Goal: Complete application form

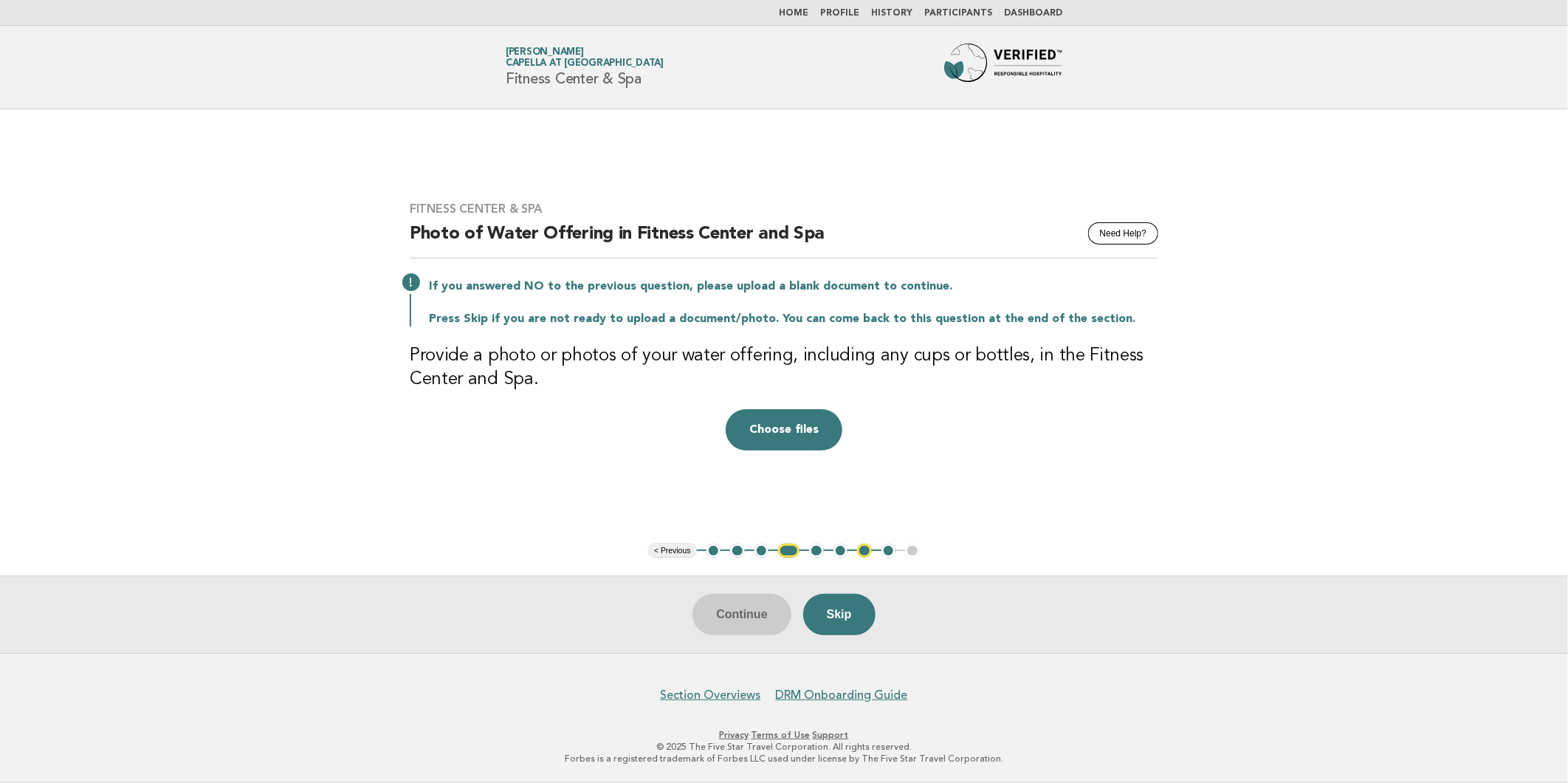
click at [128, 229] on main "Fitness Center & Spa Need Help? Photo of Water Offering in Fitness Center and S…" at bounding box center [784, 381] width 1568 height 543
click at [240, 317] on main "Fitness Center & Spa Need Help? Photo of Water Offering in Fitness Center and S…" at bounding box center [784, 381] width 1568 height 543
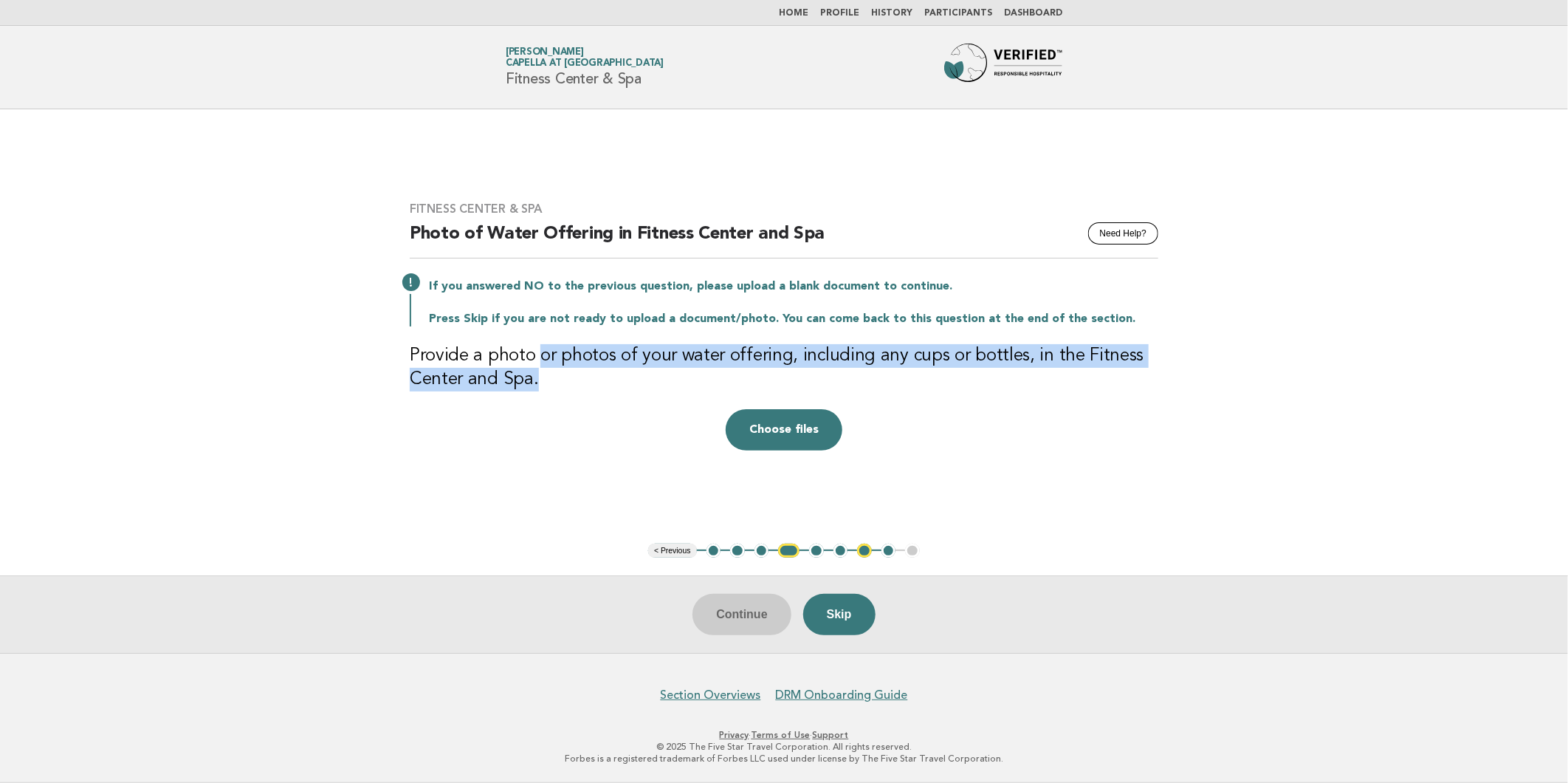
drag, startPoint x: 543, startPoint y: 359, endPoint x: 630, endPoint y: 396, distance: 94.5
click at [630, 396] on div "Fitness Center & Spa Need Help? Photo of Water Offering in Fitness Center and S…" at bounding box center [784, 326] width 784 height 284
drag, startPoint x: 630, startPoint y: 396, endPoint x: 567, endPoint y: 372, distance: 67.4
click at [639, 400] on div "Fitness Center & Spa Need Help? Photo of Water Offering in Fitness Center and S…" at bounding box center [784, 326] width 784 height 284
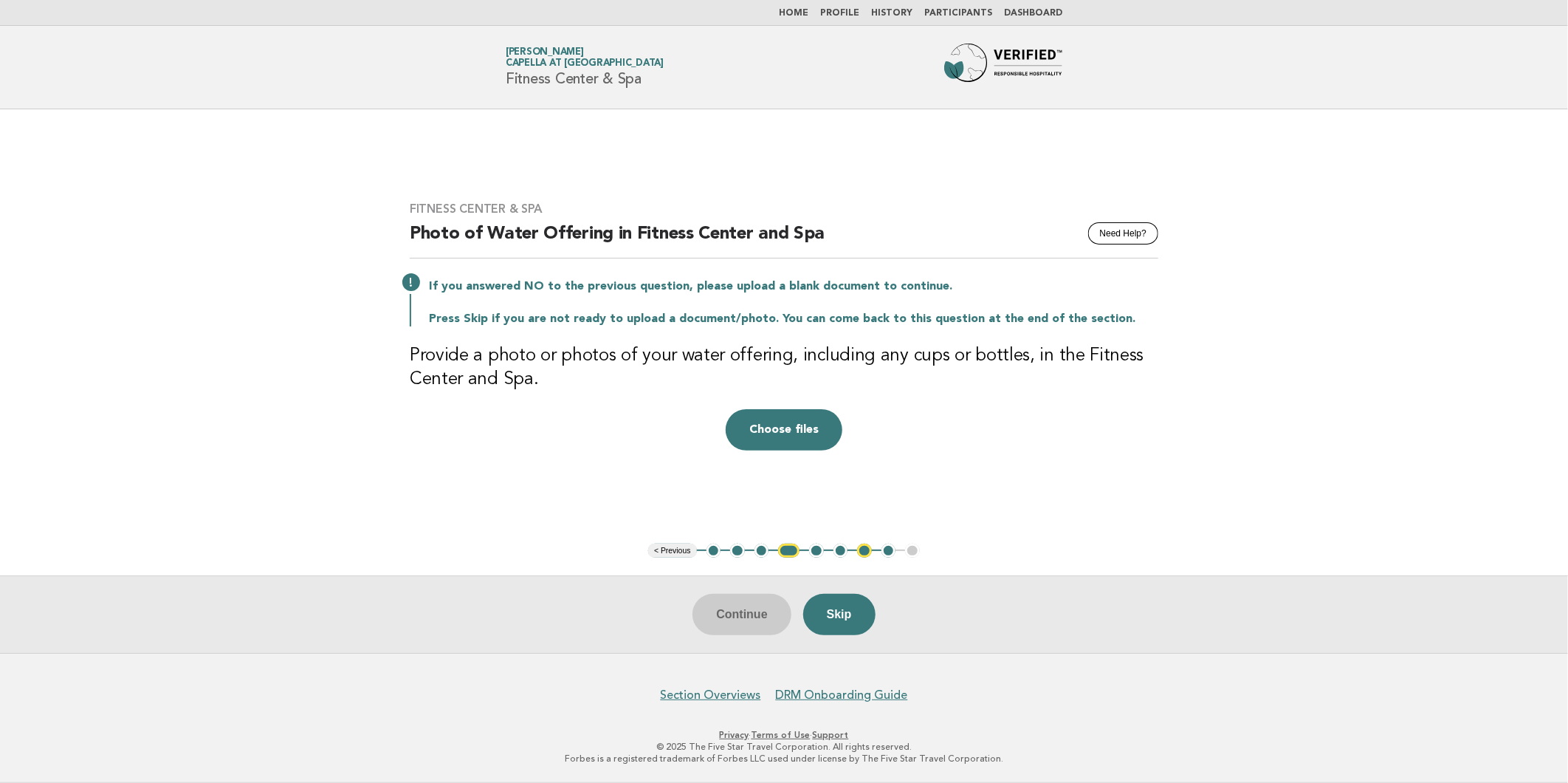
click at [274, 367] on main "Fitness Center & Spa Need Help? Photo of Water Offering in Fitness Center and S…" at bounding box center [784, 381] width 1568 height 543
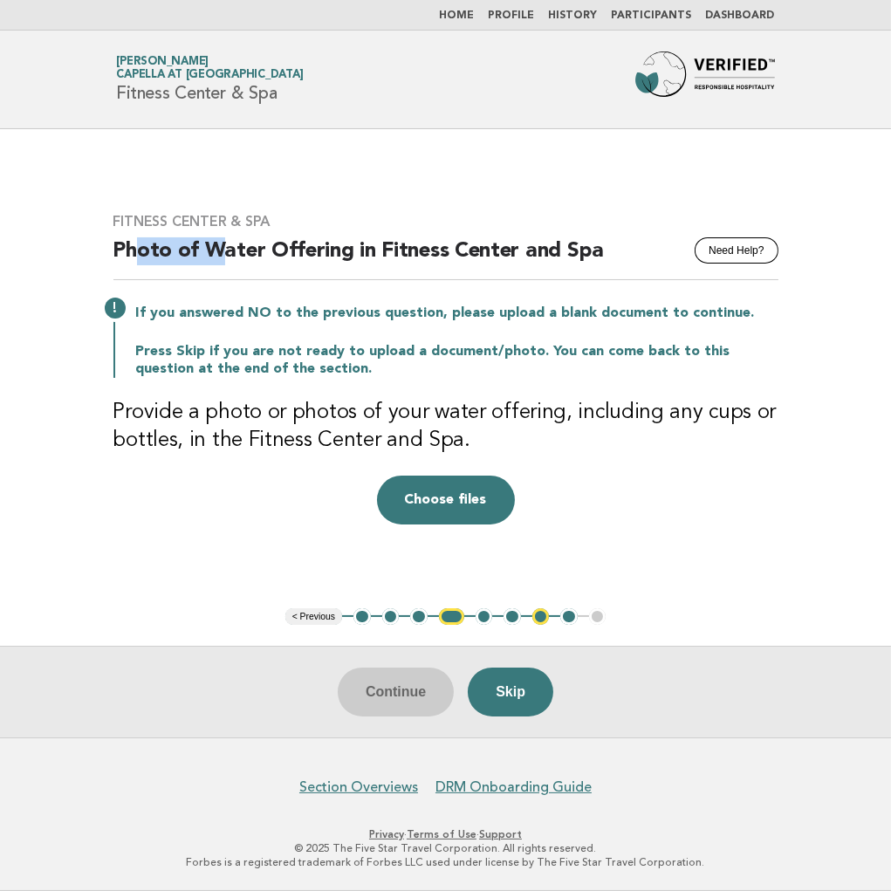
drag, startPoint x: 137, startPoint y: 250, endPoint x: 243, endPoint y: 257, distance: 105.8
click at [243, 257] on h2 "Photo of Water Offering in Fitness Center and Spa" at bounding box center [445, 258] width 665 height 43
click at [247, 258] on h2 "Photo of Water Offering in Fitness Center and Spa" at bounding box center [445, 258] width 665 height 43
click at [413, 614] on button "3" at bounding box center [418, 616] width 17 height 17
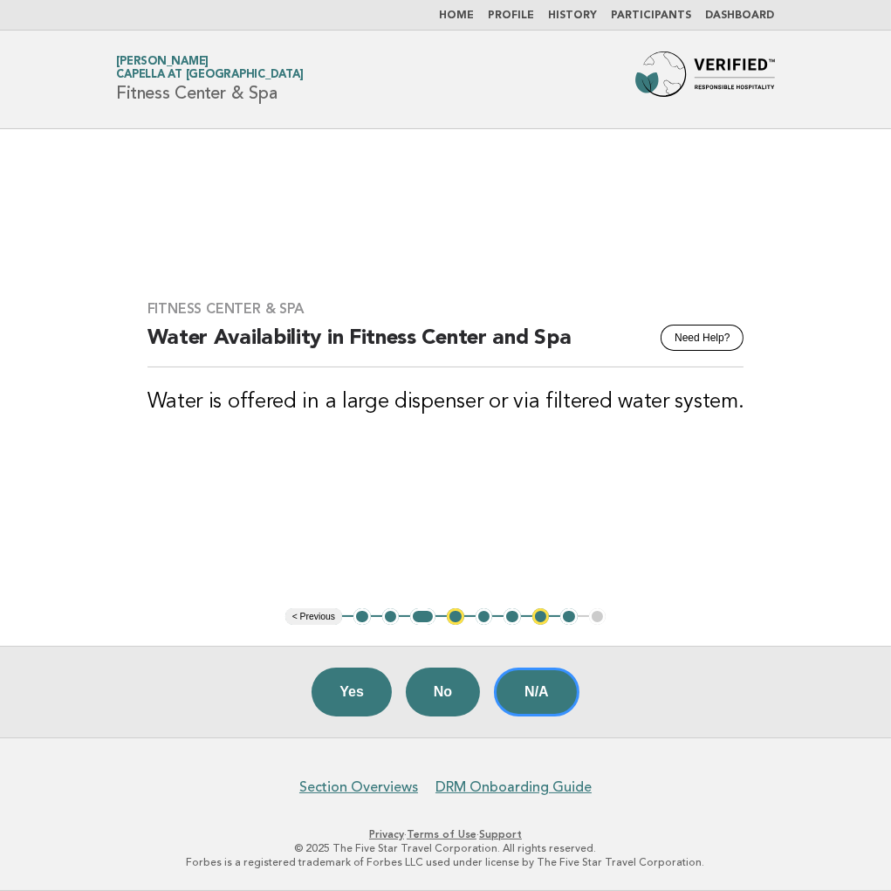
click at [483, 616] on button "5" at bounding box center [483, 616] width 17 height 17
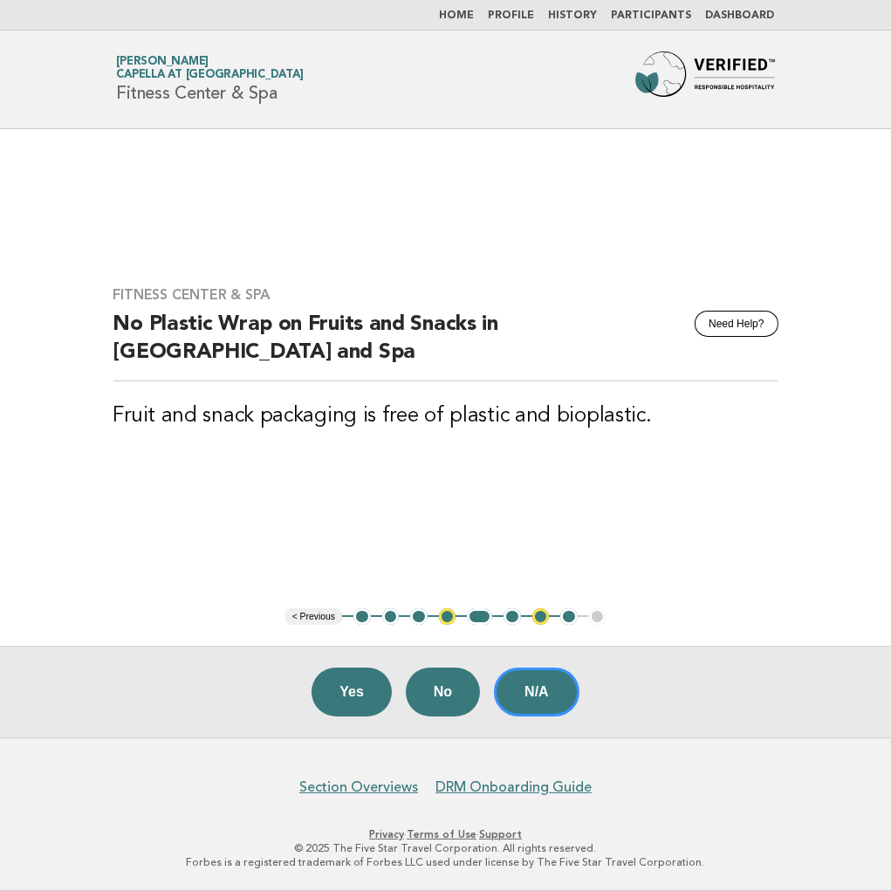
click at [507, 615] on button "6" at bounding box center [511, 616] width 17 height 17
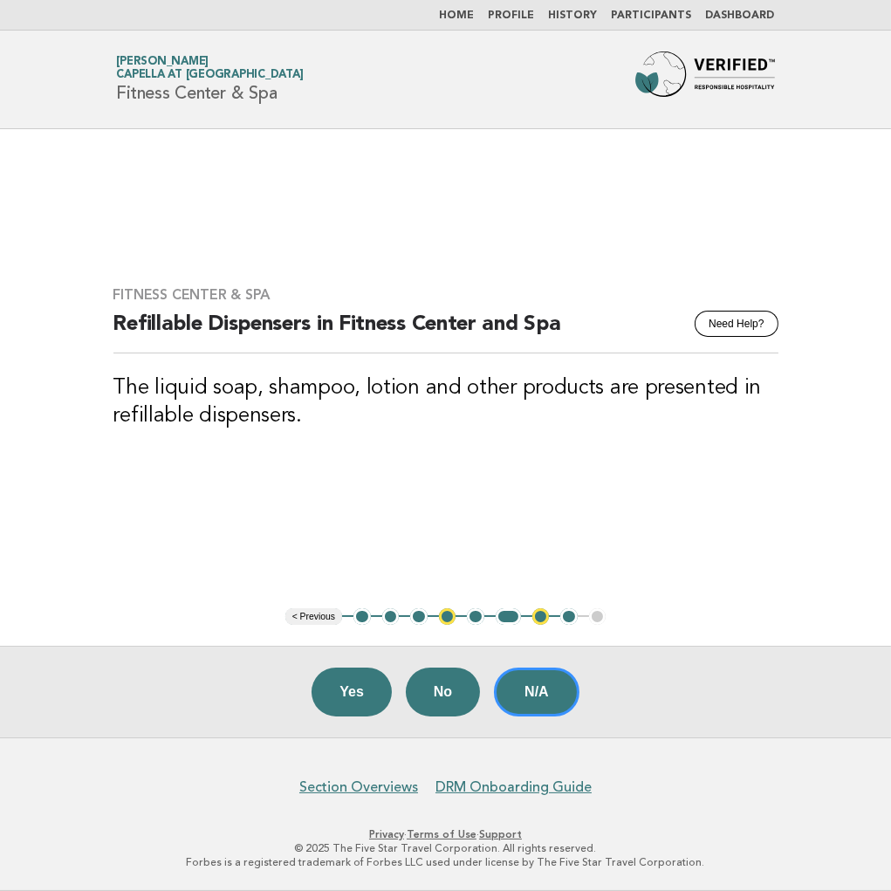
click at [538, 616] on button "7" at bounding box center [540, 616] width 17 height 17
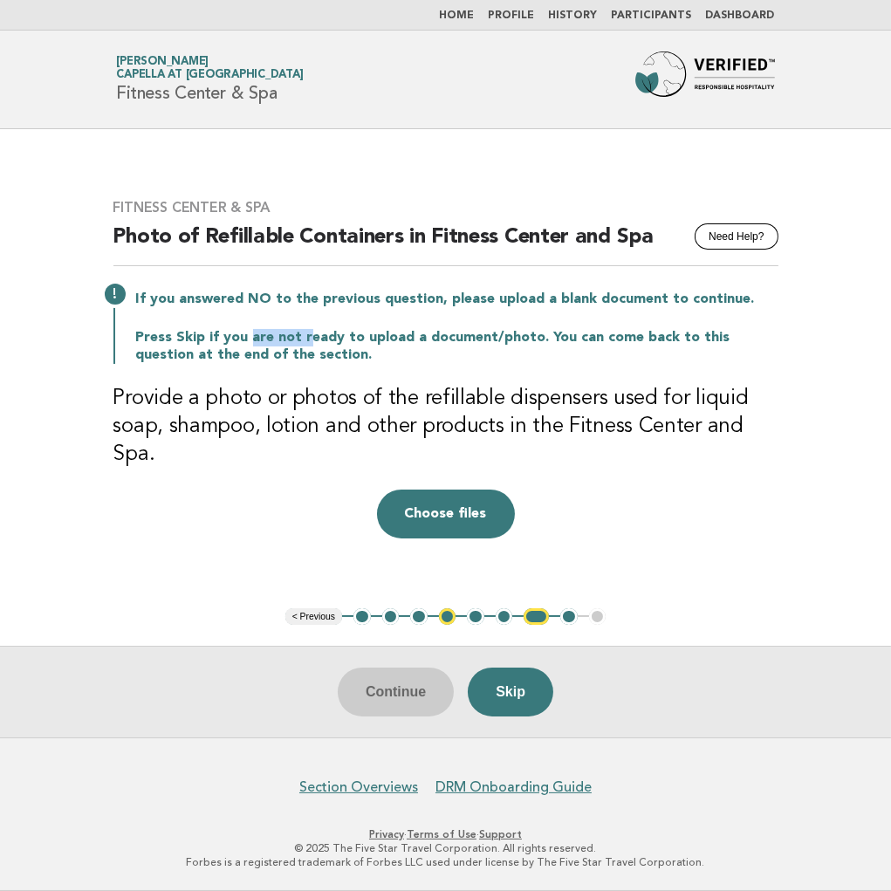
drag, startPoint x: 250, startPoint y: 329, endPoint x: 338, endPoint y: 341, distance: 89.0
click at [338, 341] on div "If you answered NO to the previous question, please upload a blank document to …" at bounding box center [445, 325] width 665 height 77
drag, startPoint x: 338, startPoint y: 341, endPoint x: 346, endPoint y: 346, distance: 9.4
click at [346, 344] on p "Press Skip if you are not ready to upload a document/photo. You can come back t…" at bounding box center [457, 346] width 642 height 35
drag, startPoint x: 288, startPoint y: 364, endPoint x: 429, endPoint y: 373, distance: 141.7
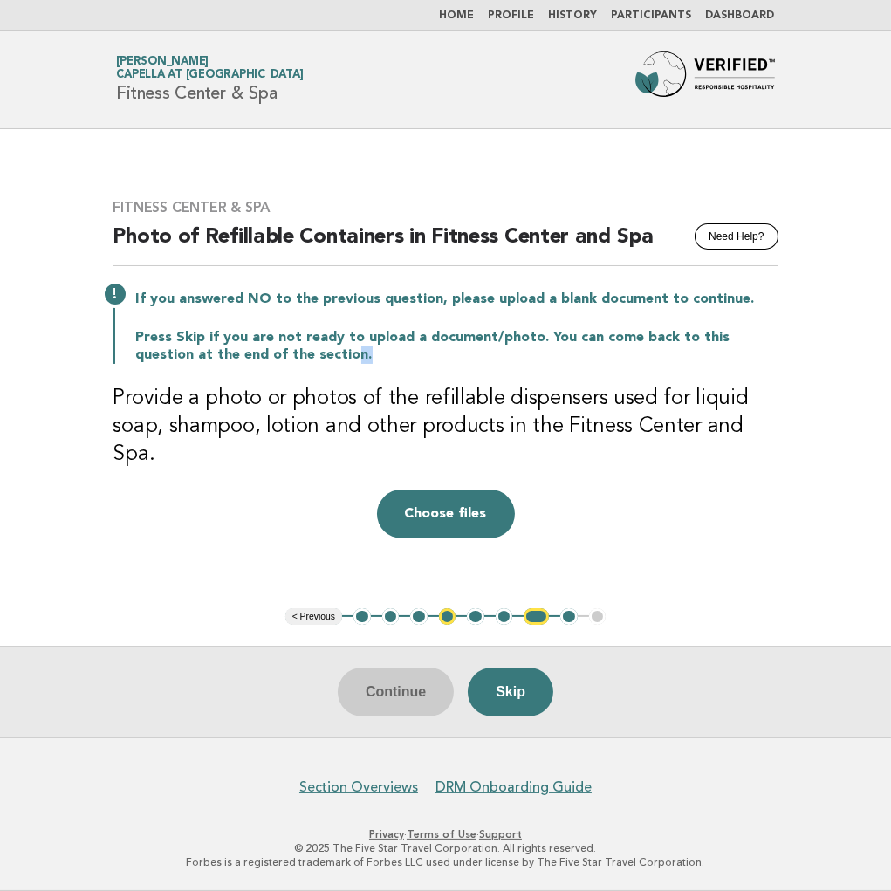
click at [422, 364] on p "Press Skip if you are not ready to upload a document/photo. You can come back t…" at bounding box center [457, 346] width 642 height 35
click at [429, 364] on p "Press Skip if you are not ready to upload a document/photo. You can come back t…" at bounding box center [457, 346] width 642 height 35
click at [525, 683] on button "Skip" at bounding box center [510, 691] width 85 height 49
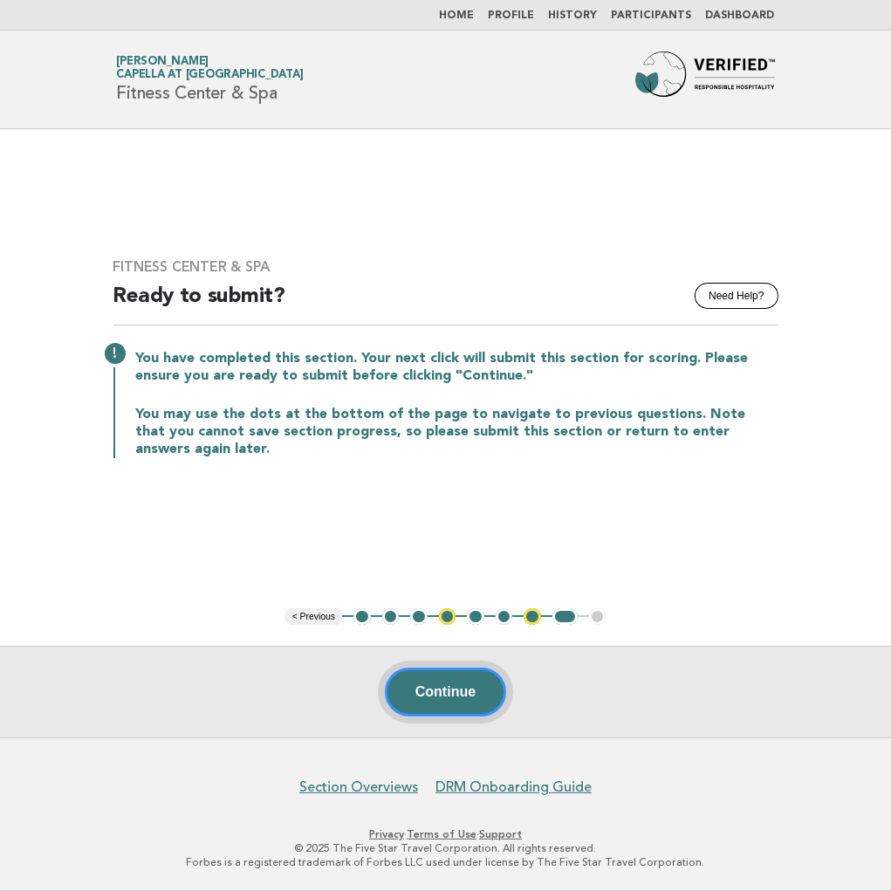
click at [420, 699] on button "Continue" at bounding box center [445, 691] width 121 height 49
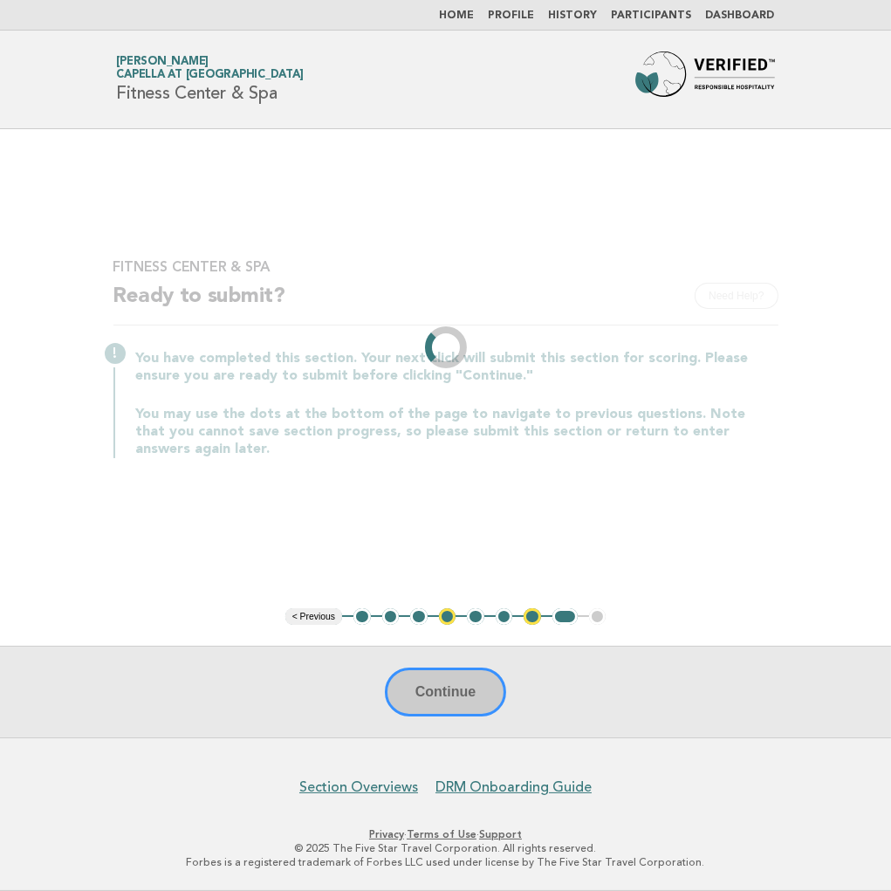
click at [851, 337] on main "Fitness Center & Spa Need Help? Ready to submit? You have completed this sectio…" at bounding box center [445, 433] width 891 height 608
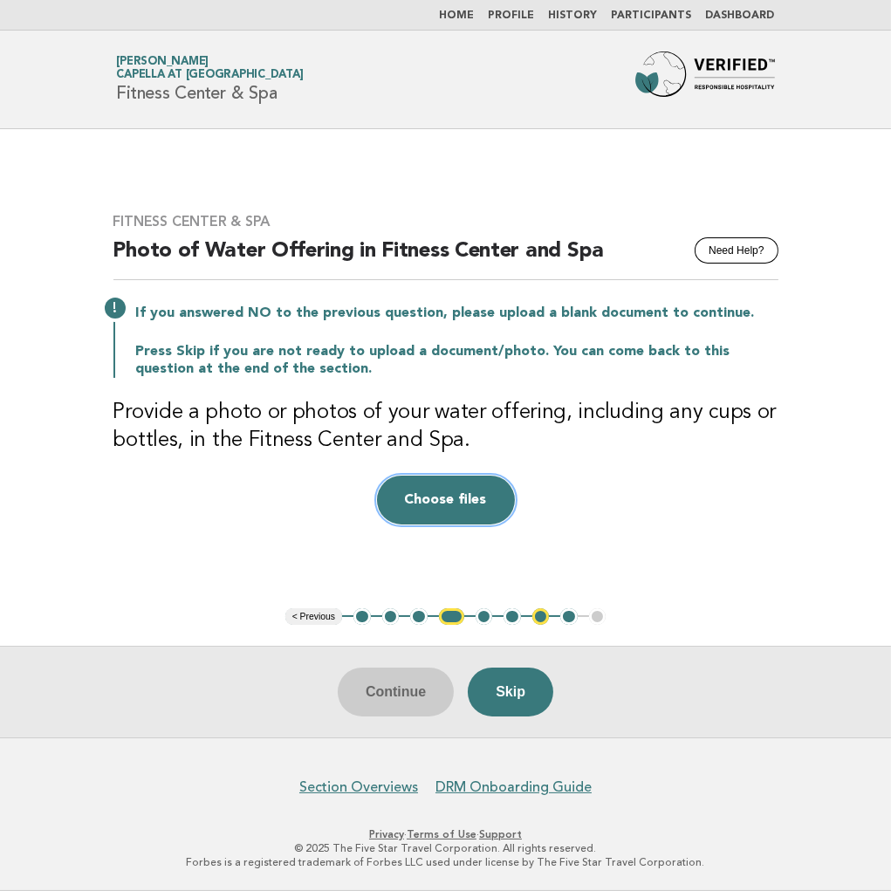
click at [437, 495] on button "Choose files" at bounding box center [446, 499] width 138 height 49
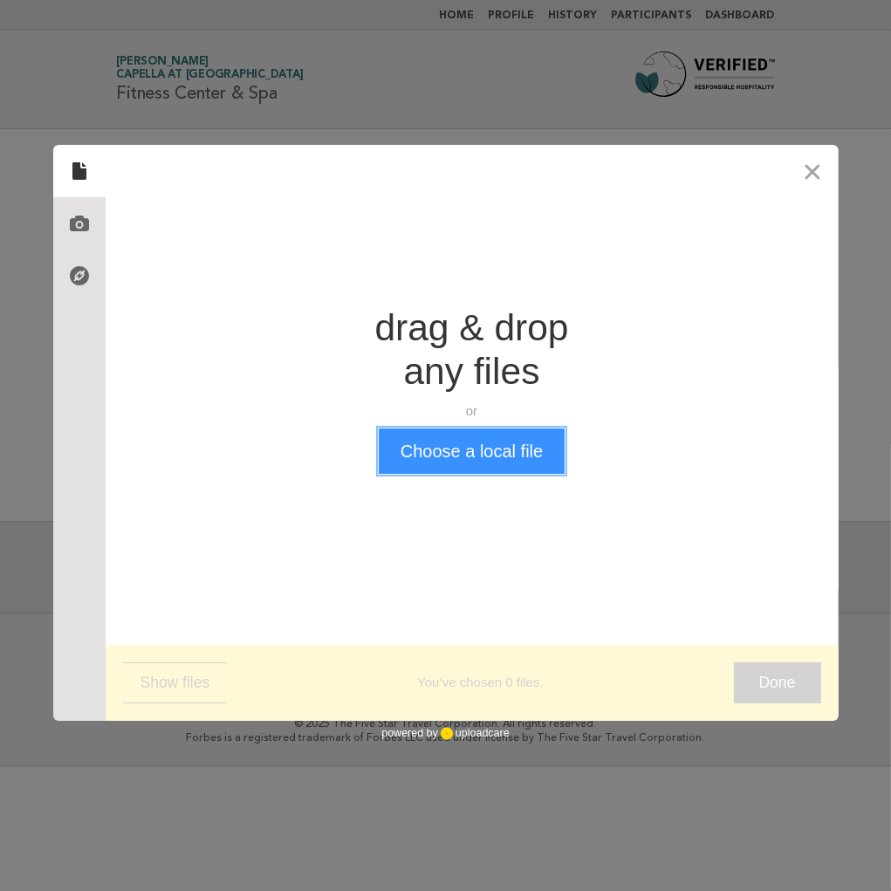
click at [445, 437] on button "Choose a local file" at bounding box center [472, 450] width 186 height 45
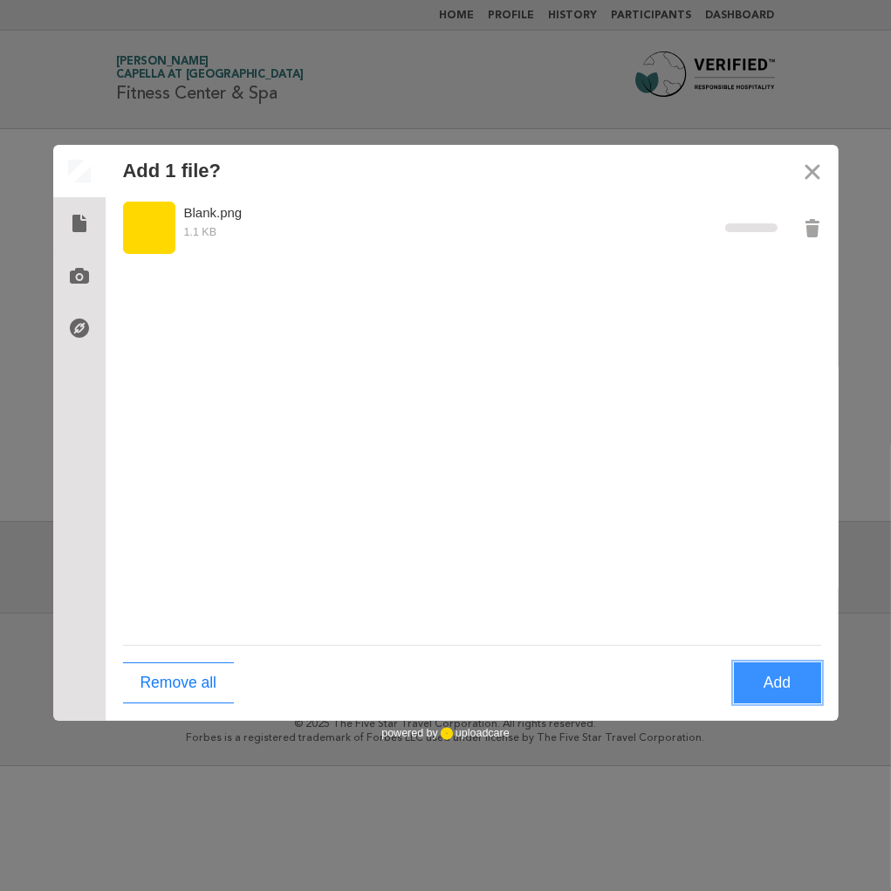
click at [772, 676] on button "Add" at bounding box center [777, 682] width 87 height 41
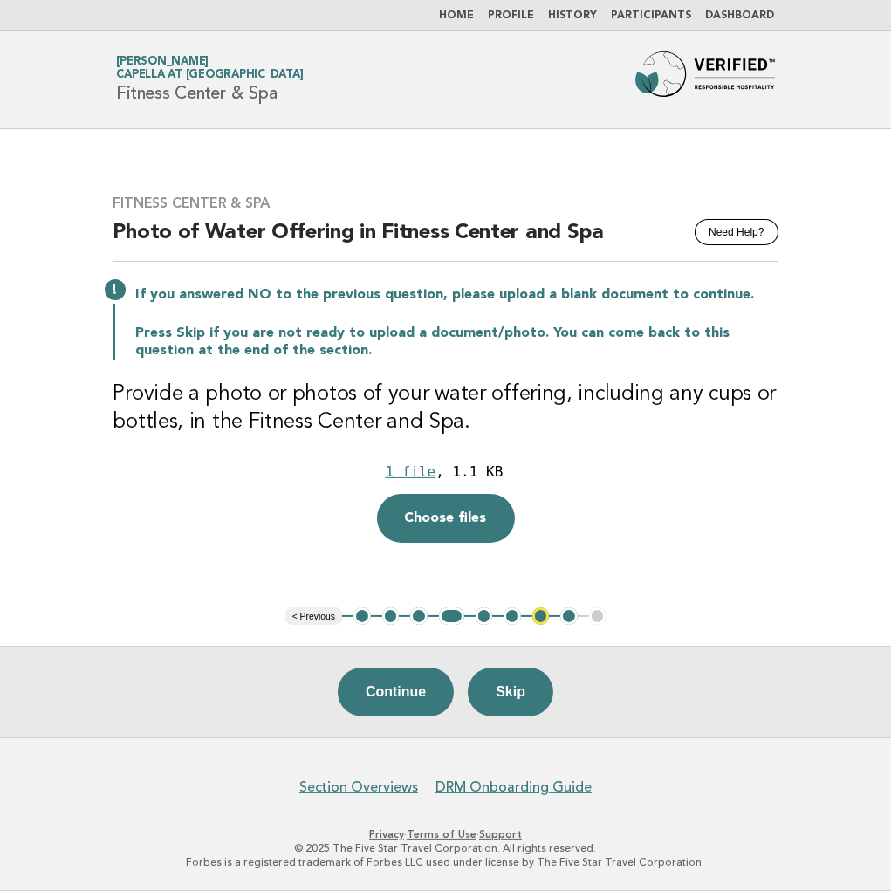
click at [452, 615] on button "4" at bounding box center [451, 615] width 25 height 17
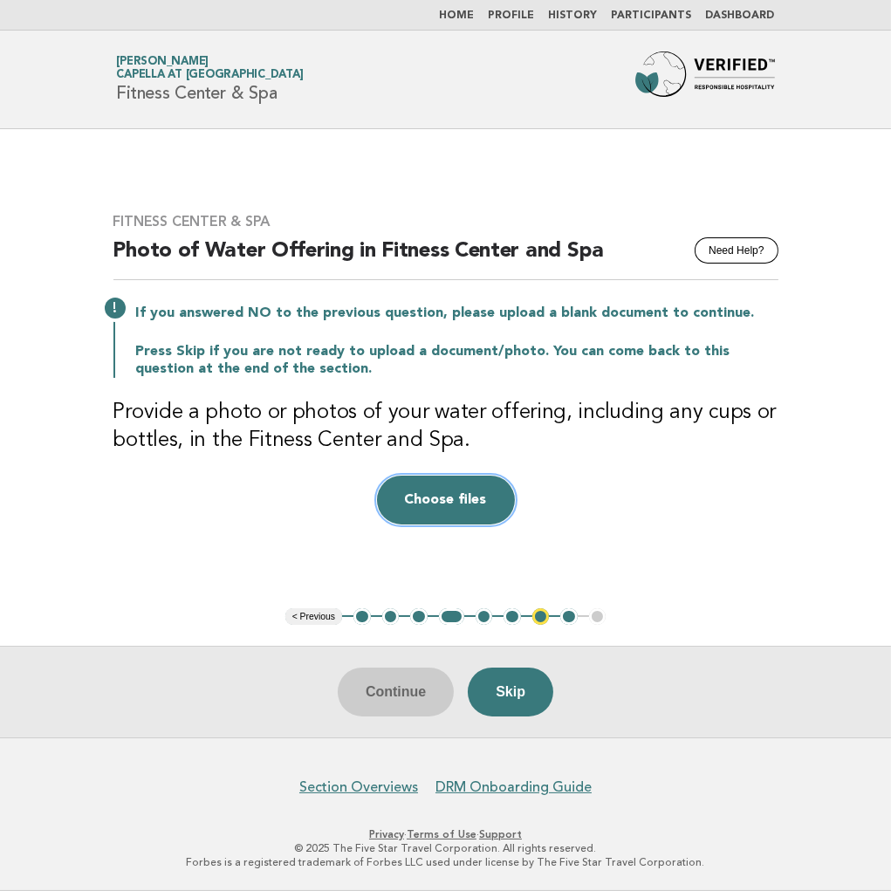
click at [446, 498] on button "Choose files" at bounding box center [446, 499] width 138 height 49
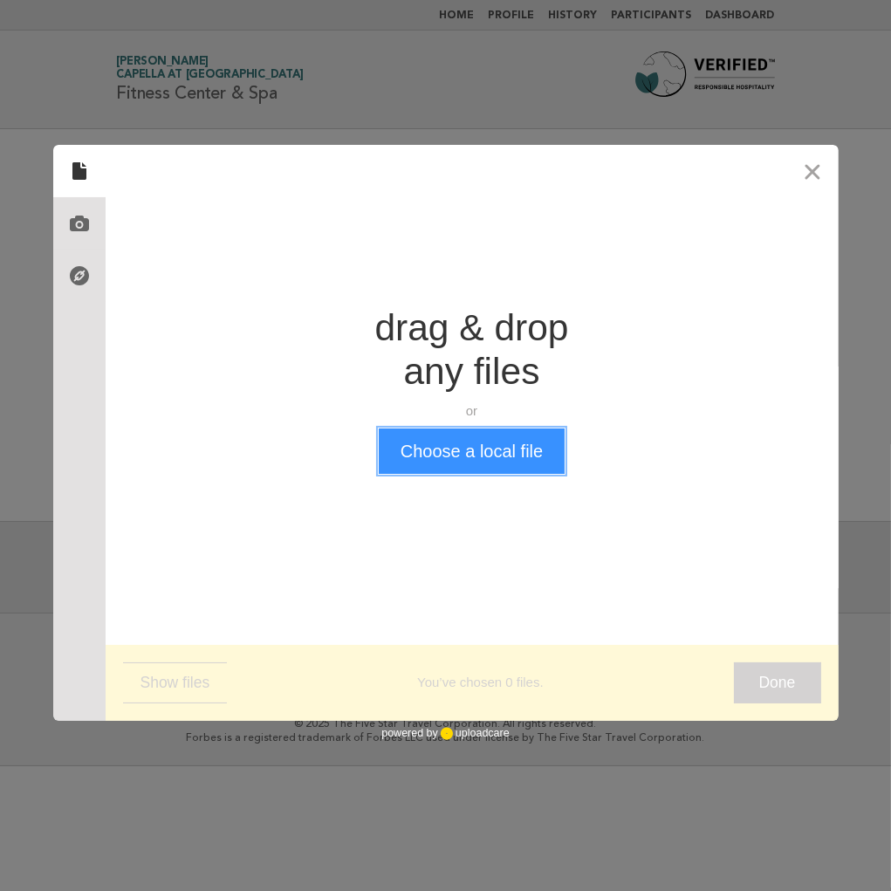
click at [482, 462] on button "Choose a local file" at bounding box center [472, 450] width 186 height 45
click at [449, 450] on button "Choose a local file" at bounding box center [472, 450] width 186 height 45
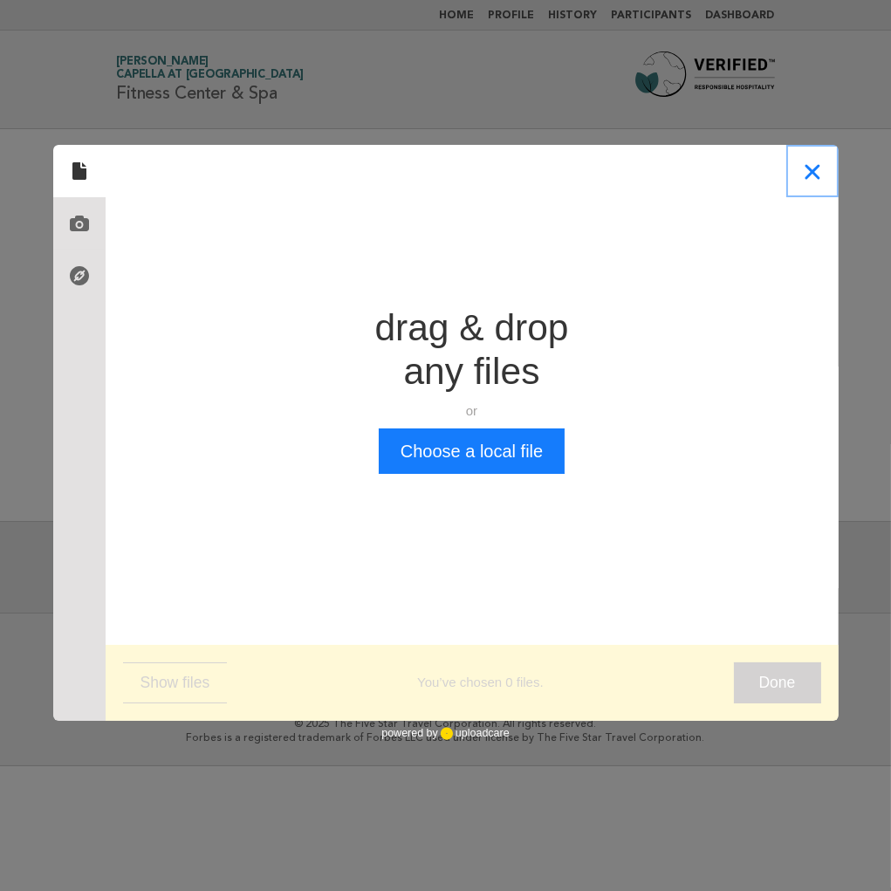
click at [817, 163] on button "Close" at bounding box center [812, 171] width 52 height 52
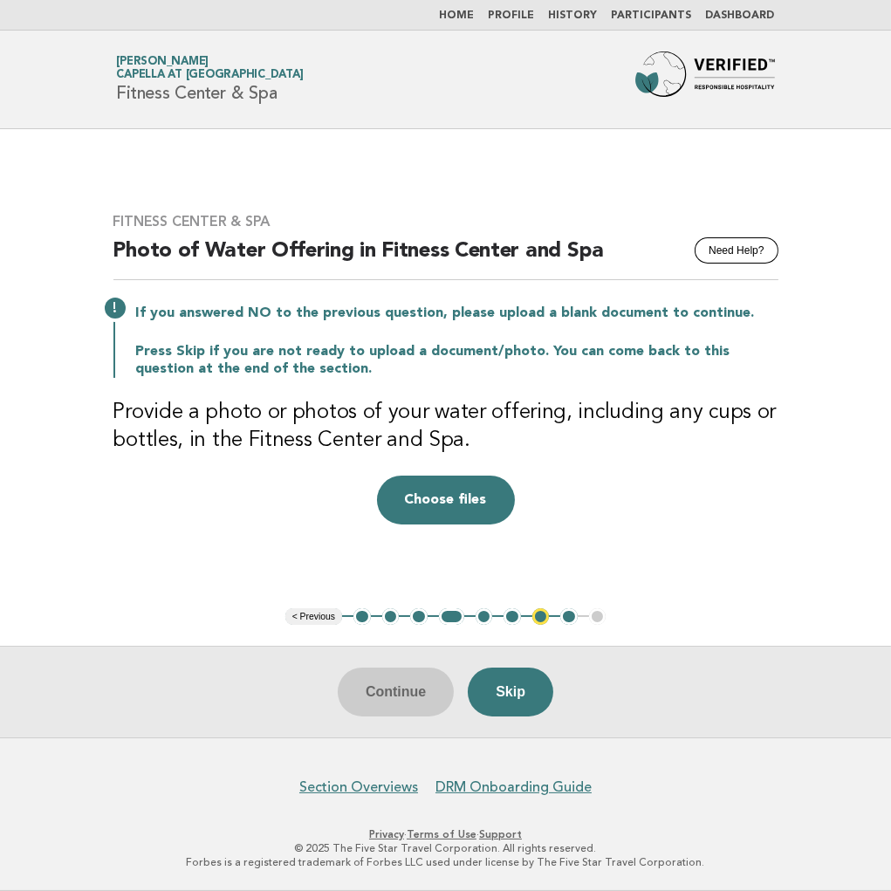
click at [445, 617] on button "4" at bounding box center [451, 616] width 25 height 17
click at [427, 490] on button "Choose files" at bounding box center [446, 499] width 138 height 49
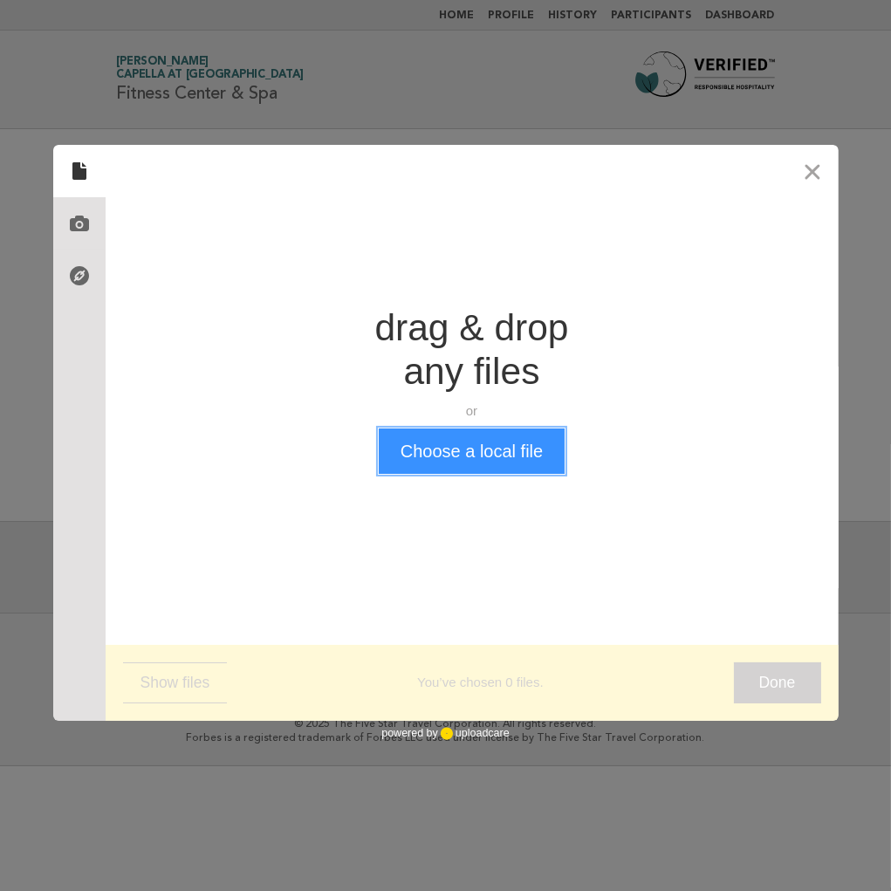
click at [491, 449] on button "Choose a local file" at bounding box center [472, 450] width 186 height 45
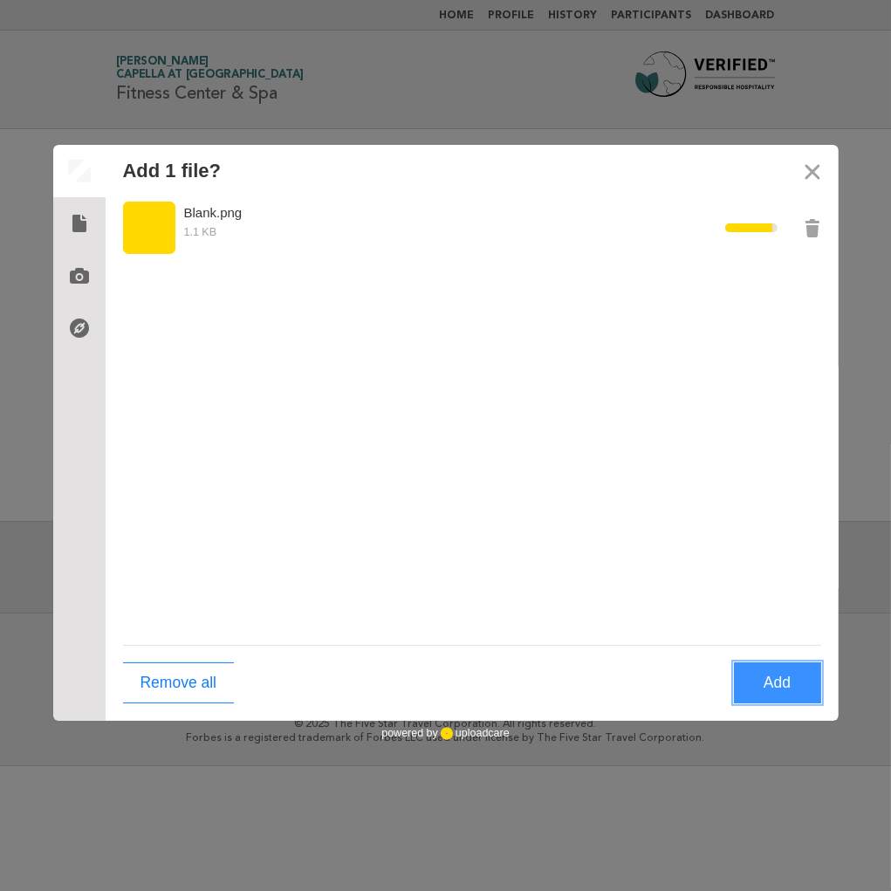
click at [780, 670] on button "Add" at bounding box center [777, 682] width 87 height 41
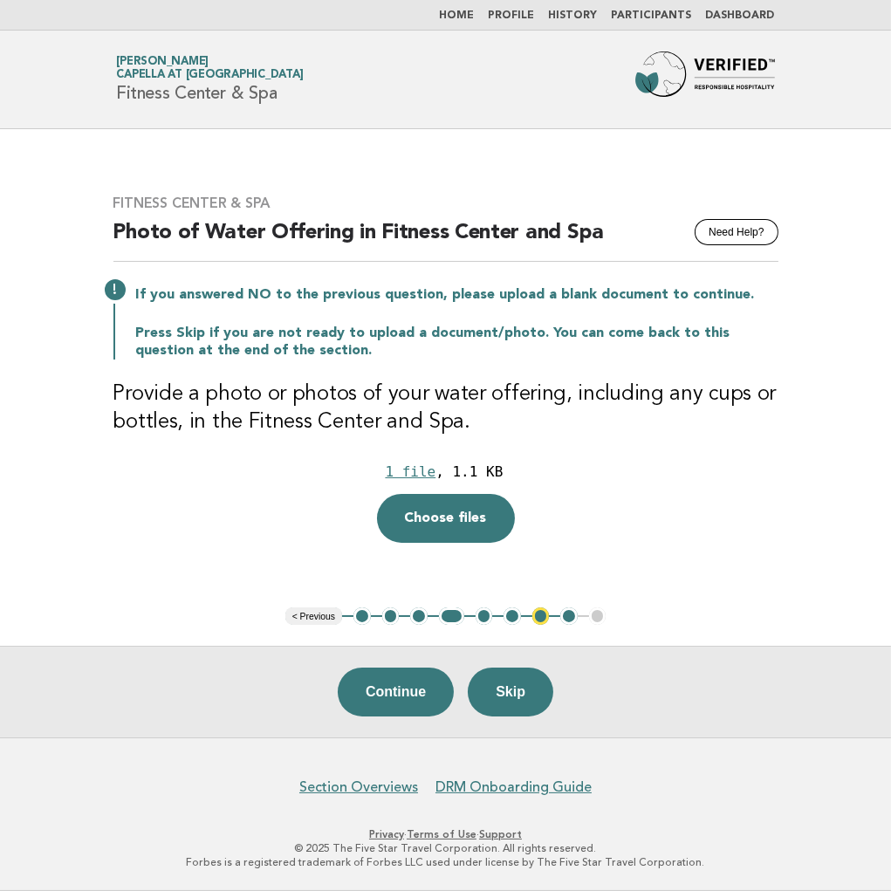
click at [484, 611] on button "5" at bounding box center [483, 615] width 17 height 17
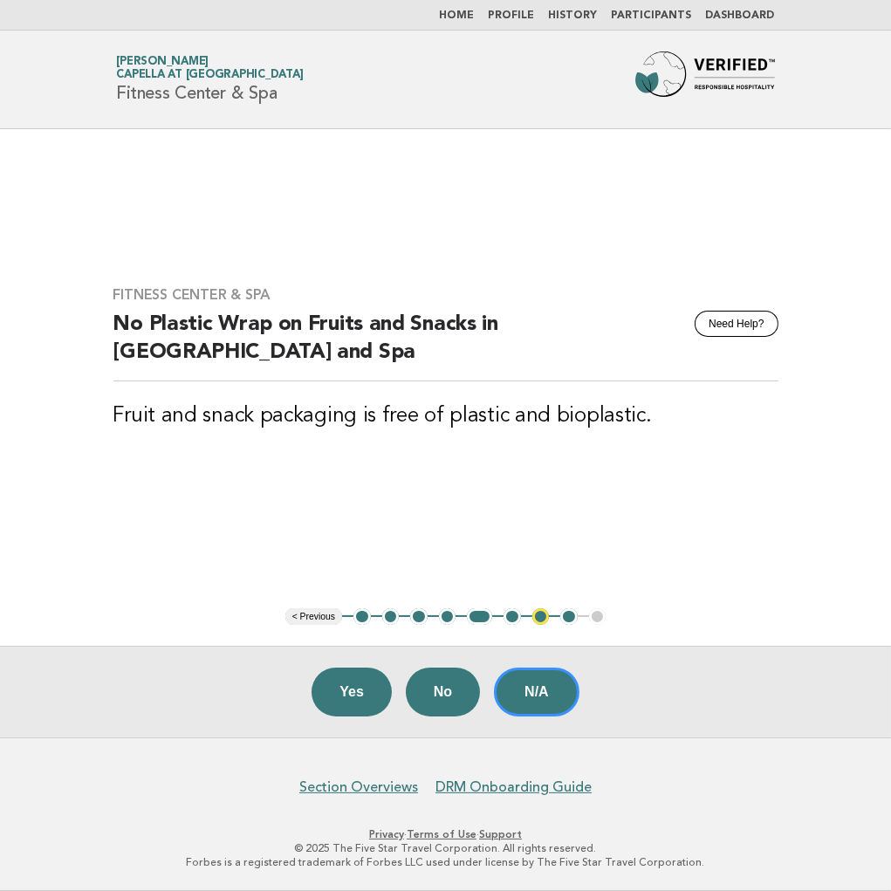
click at [360, 614] on button "1" at bounding box center [361, 616] width 17 height 17
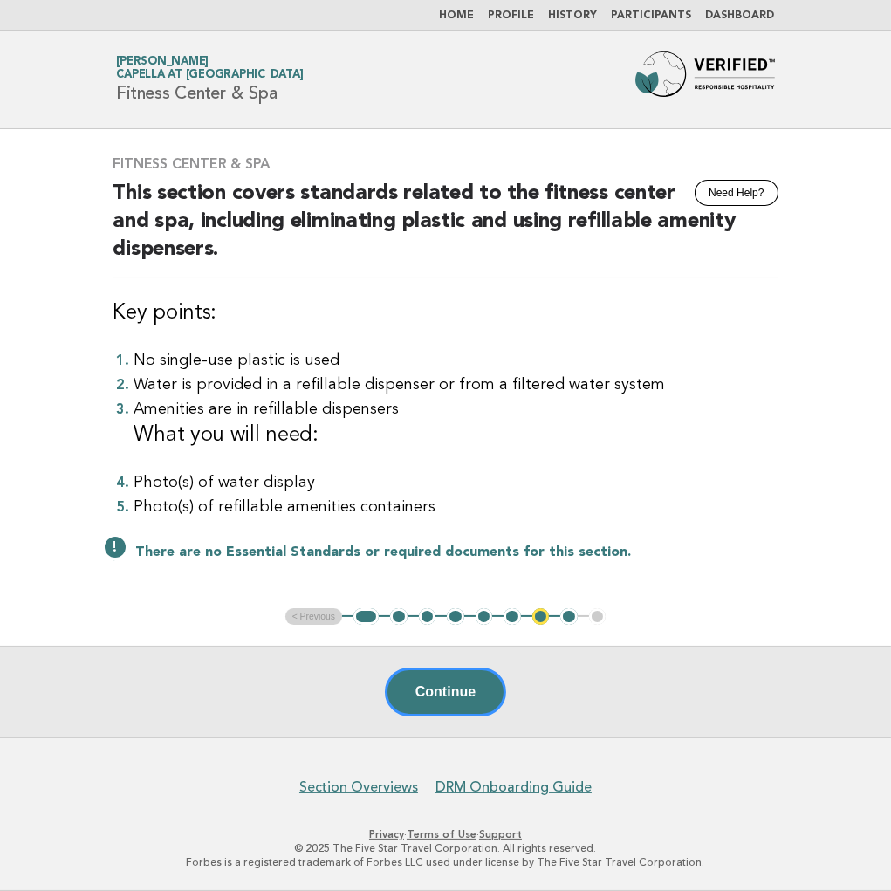
click at [395, 614] on button "2" at bounding box center [398, 616] width 17 height 17
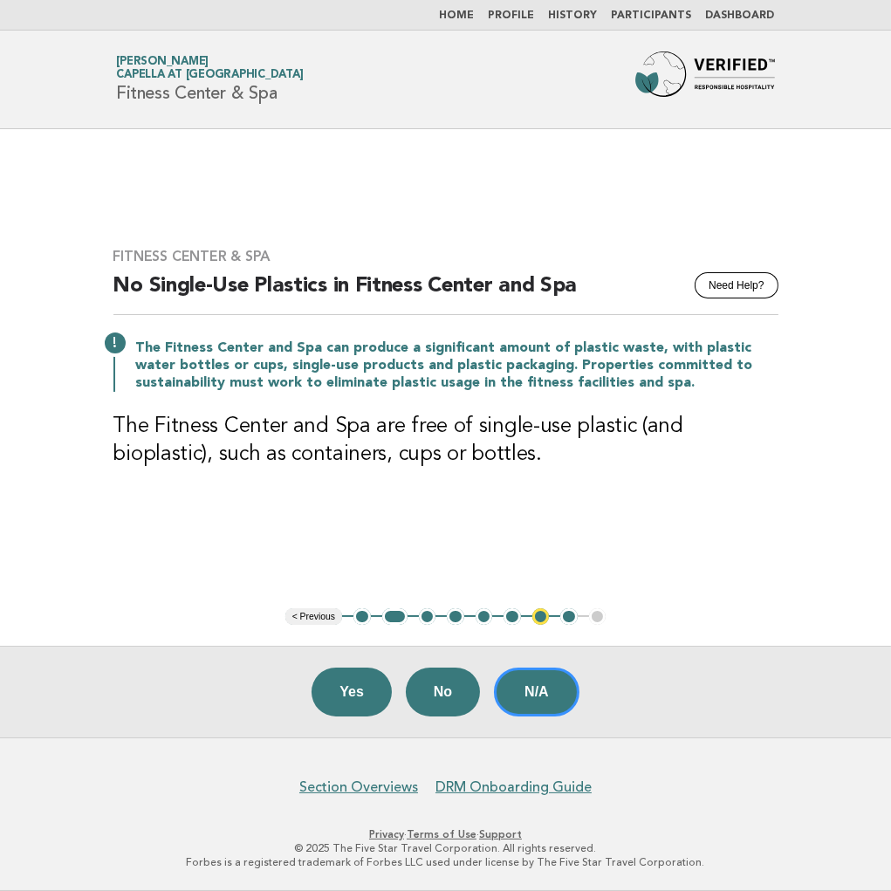
click at [368, 613] on button "1" at bounding box center [361, 616] width 17 height 17
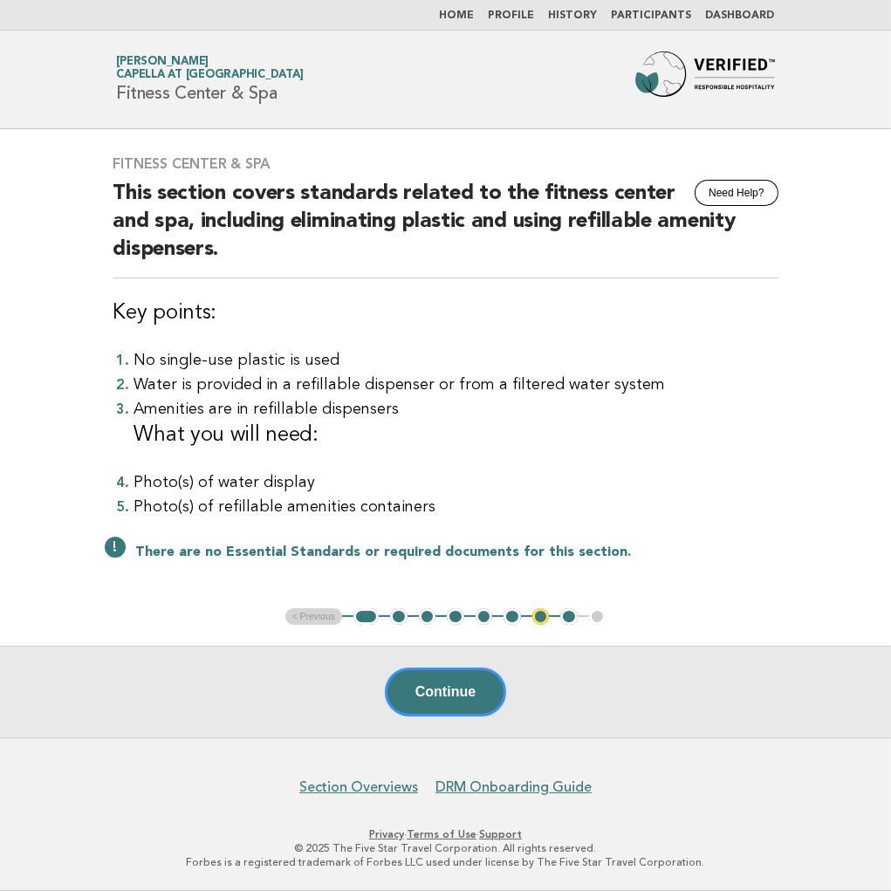
click at [393, 612] on button "2" at bounding box center [398, 616] width 17 height 17
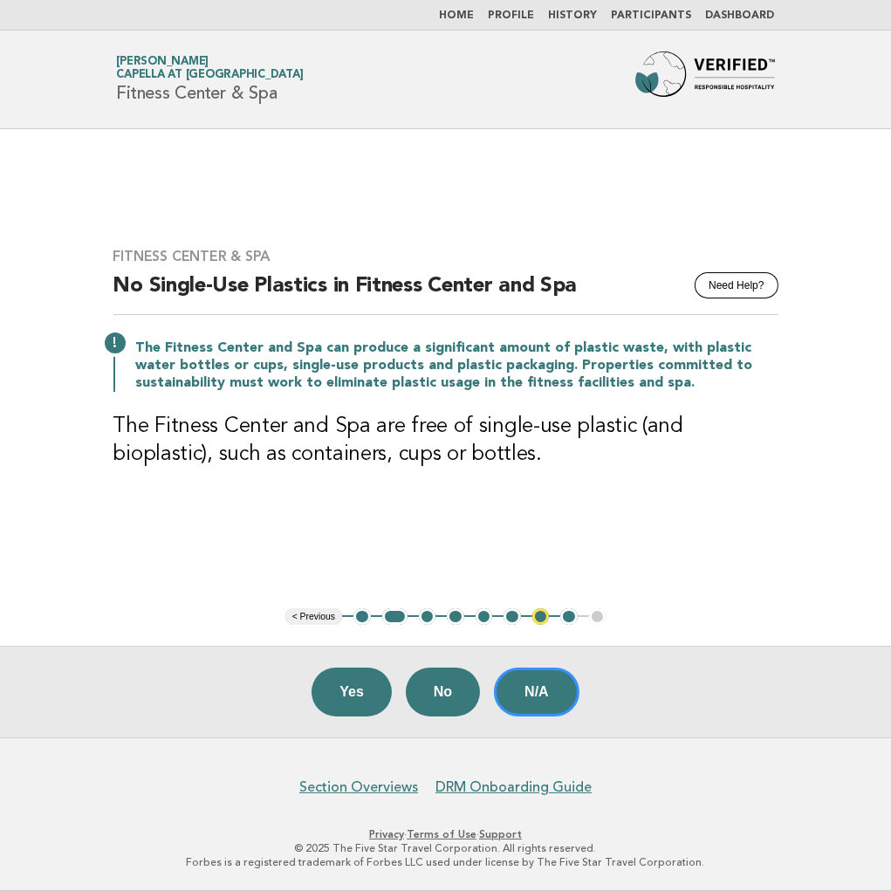
click at [422, 615] on button "3" at bounding box center [427, 616] width 17 height 17
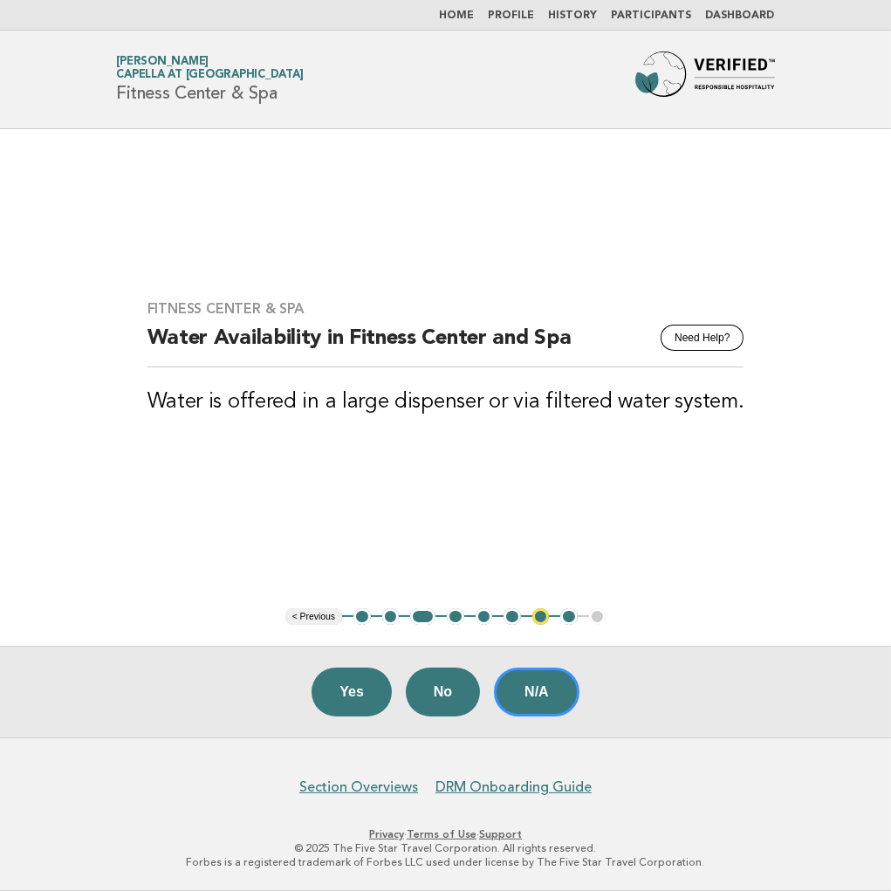
click at [452, 613] on button "4" at bounding box center [455, 616] width 17 height 17
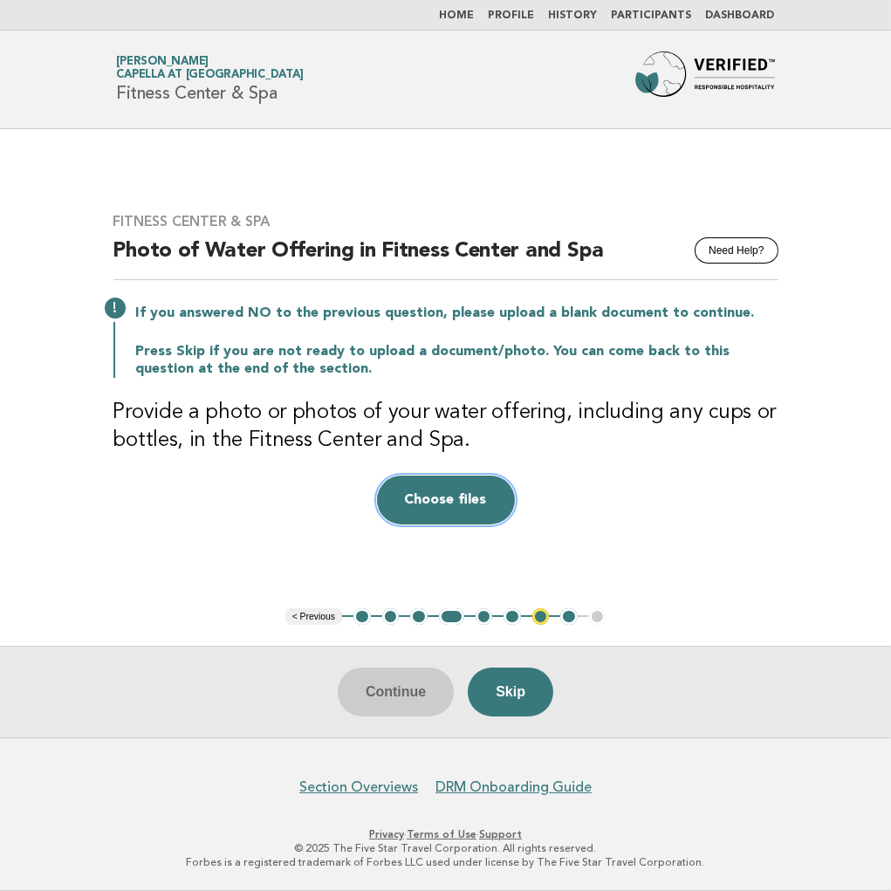
click at [436, 499] on button "Choose files" at bounding box center [446, 499] width 138 height 49
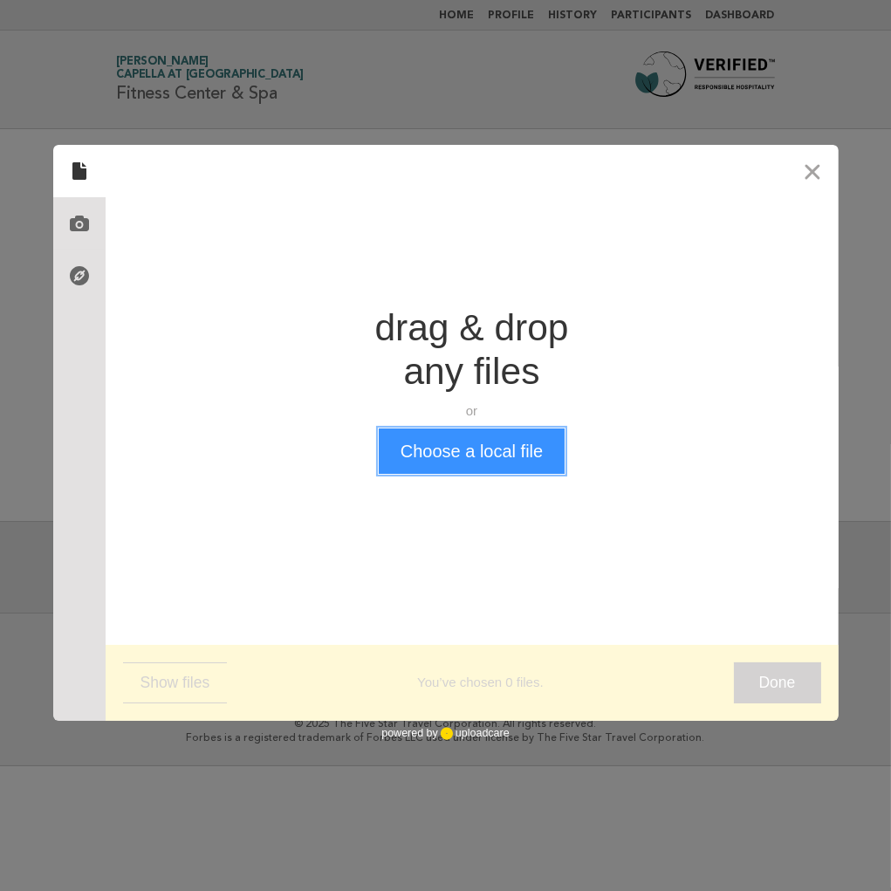
click at [449, 456] on button "Choose a local file" at bounding box center [472, 450] width 186 height 45
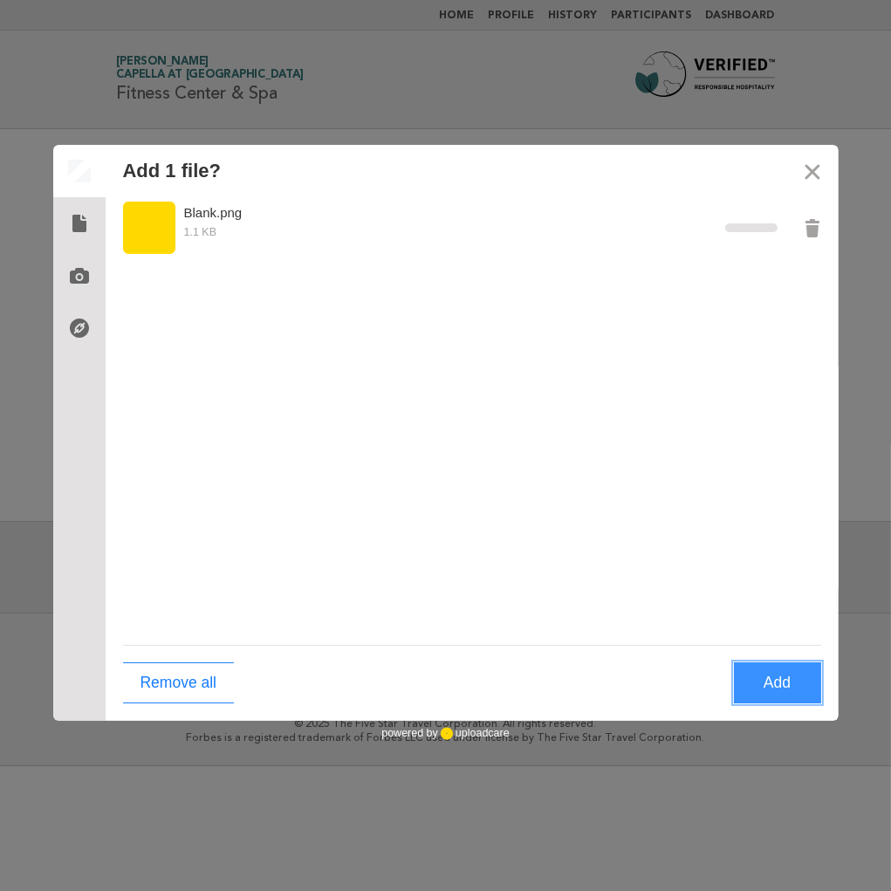
click at [781, 684] on button "Add" at bounding box center [777, 682] width 87 height 41
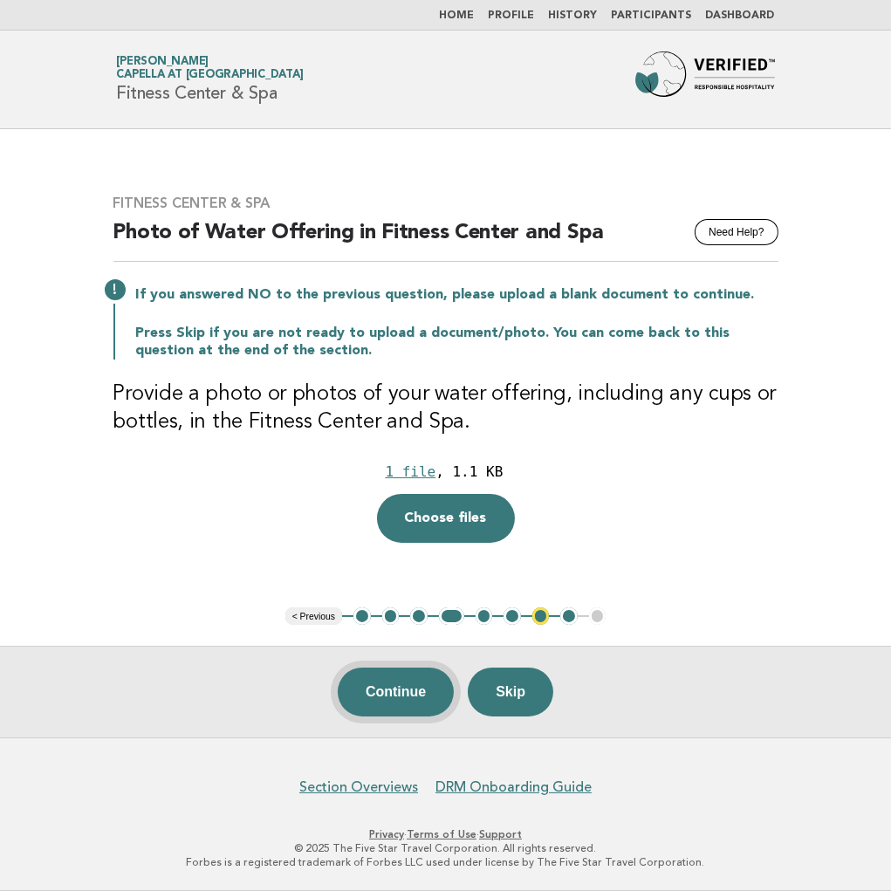
click at [395, 687] on button "Continue" at bounding box center [396, 691] width 116 height 49
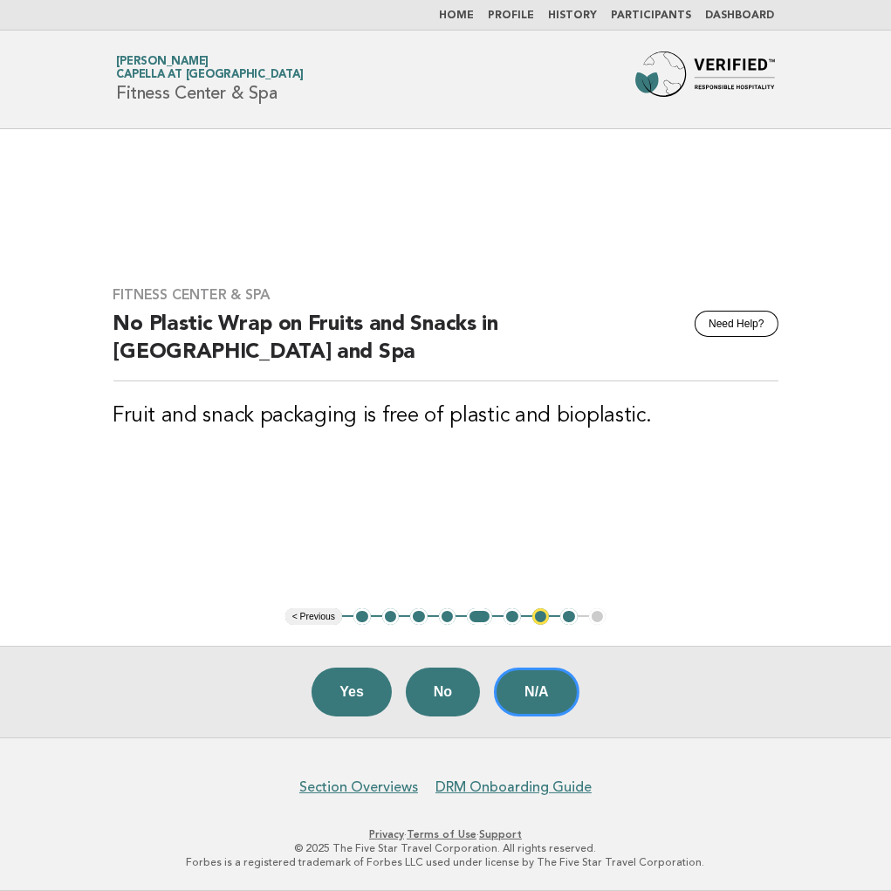
click at [507, 621] on button "6" at bounding box center [511, 616] width 17 height 17
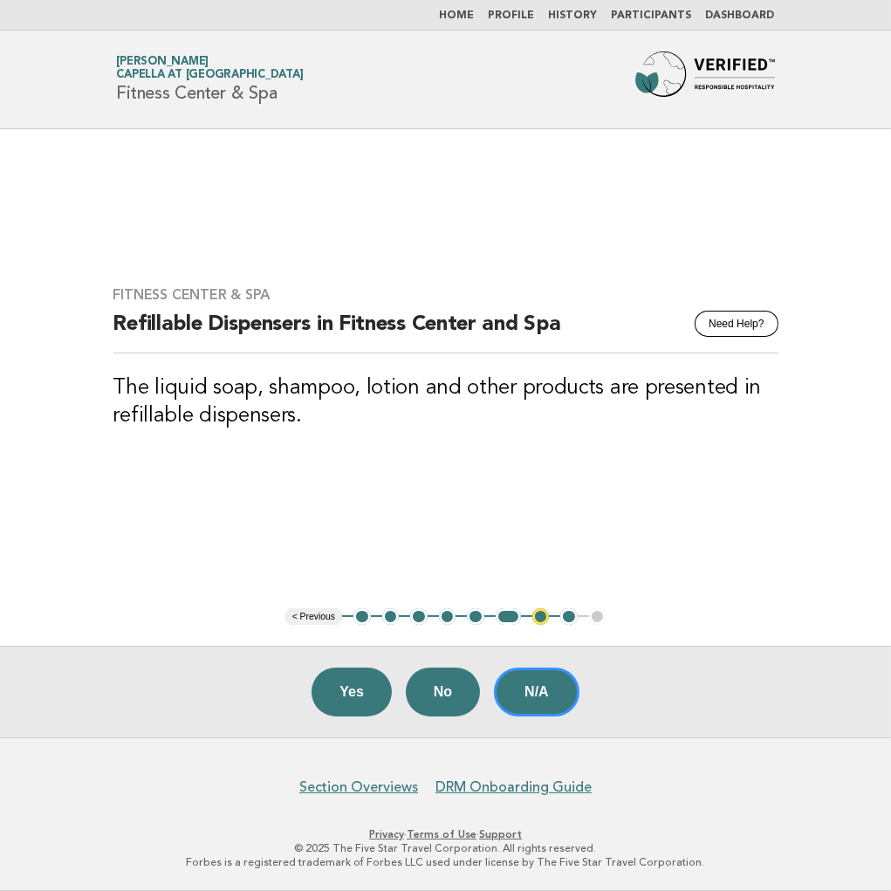
click at [539, 617] on button "7" at bounding box center [540, 616] width 17 height 17
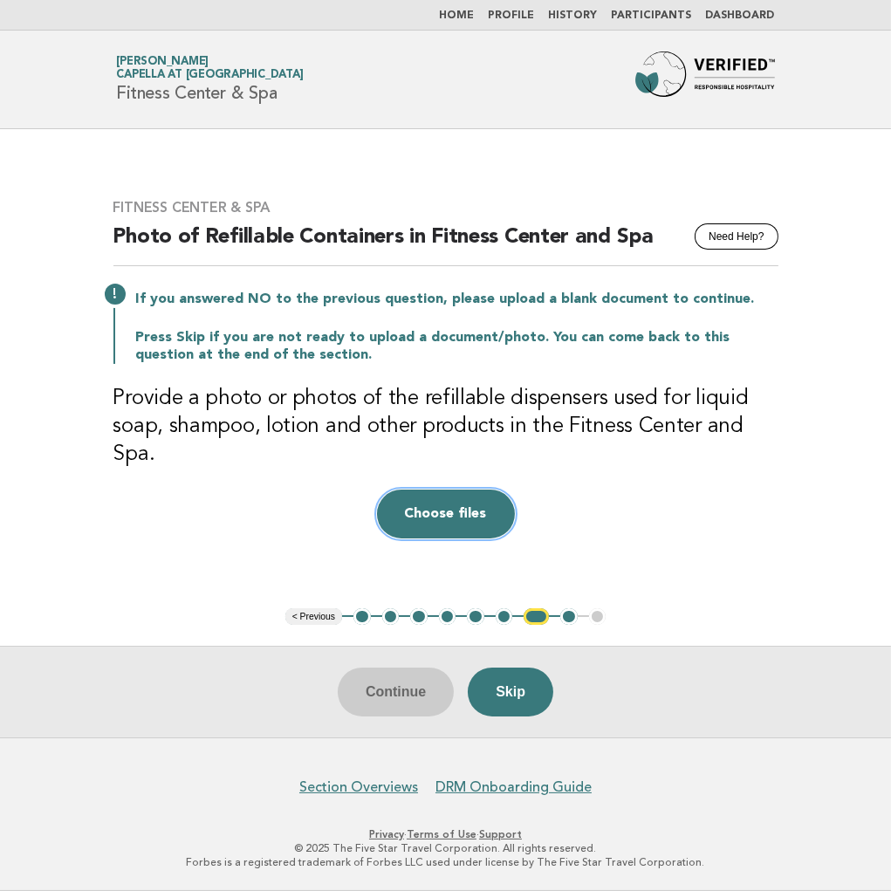
click at [448, 493] on button "Choose files" at bounding box center [446, 513] width 138 height 49
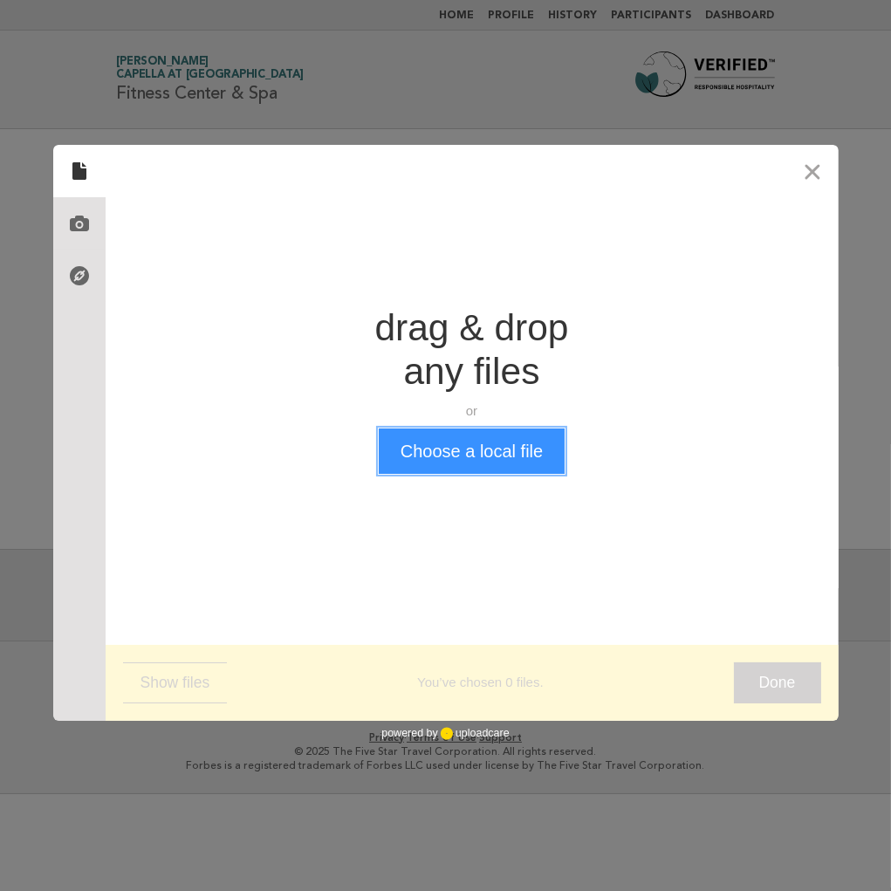
click at [459, 450] on button "Choose a local file" at bounding box center [472, 450] width 186 height 45
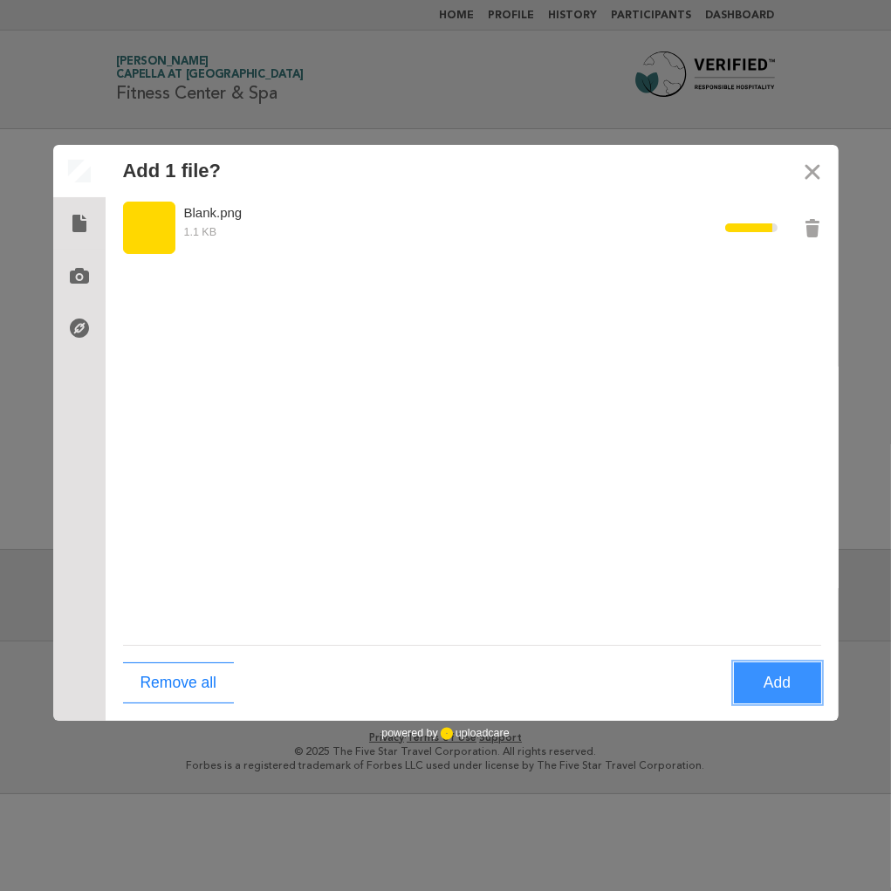
click at [766, 691] on button "Add" at bounding box center [777, 682] width 87 height 41
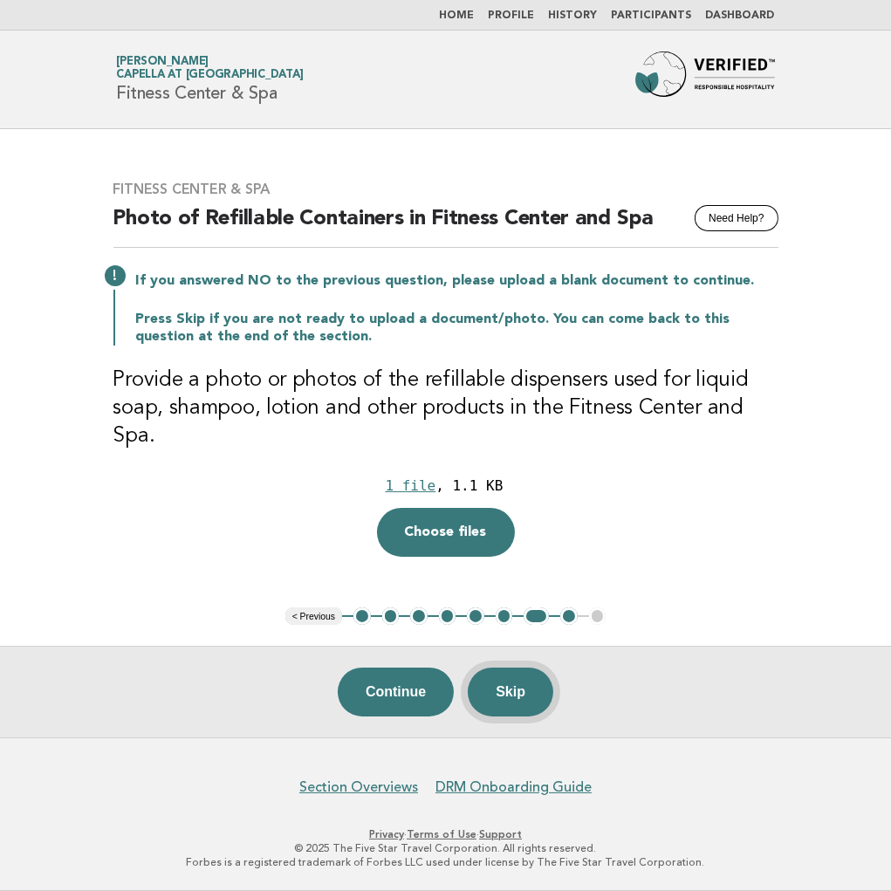
click at [507, 686] on button "Skip" at bounding box center [510, 691] width 85 height 49
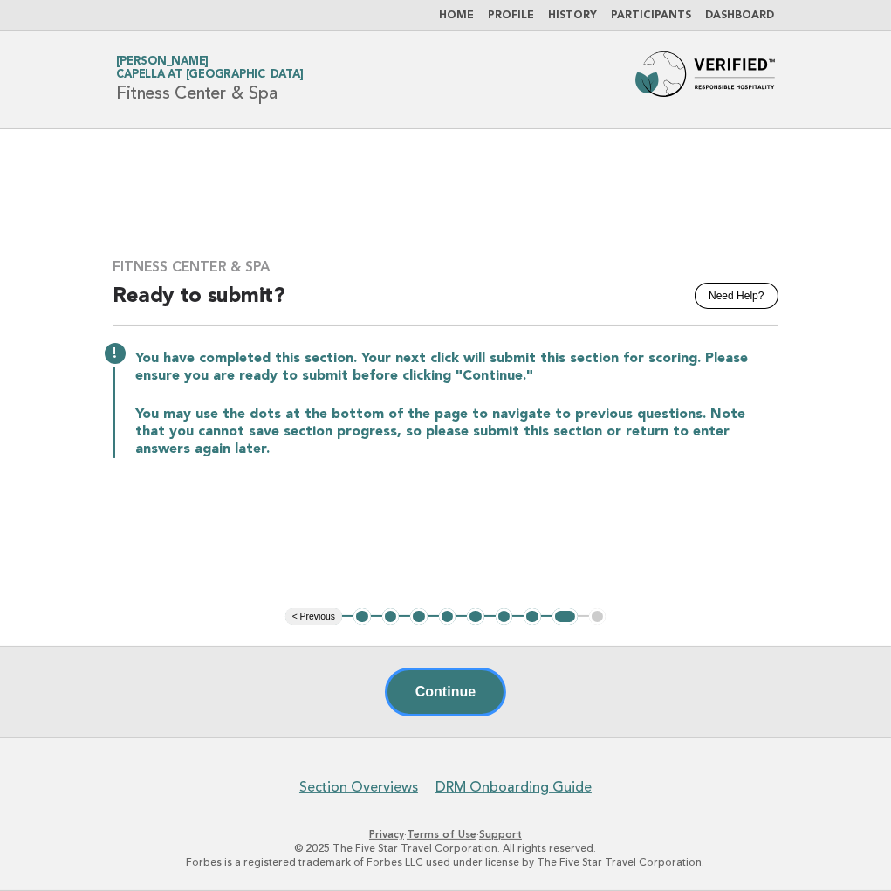
click at [446, 616] on button "4" at bounding box center [447, 616] width 17 height 17
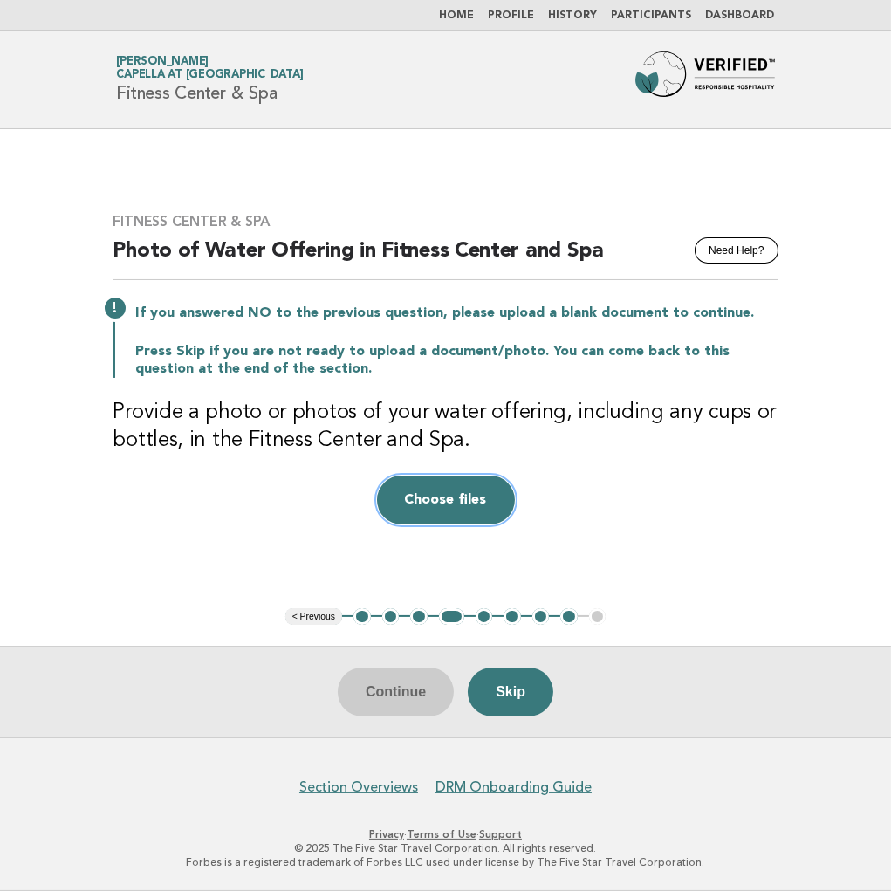
click at [469, 497] on button "Choose files" at bounding box center [446, 499] width 138 height 49
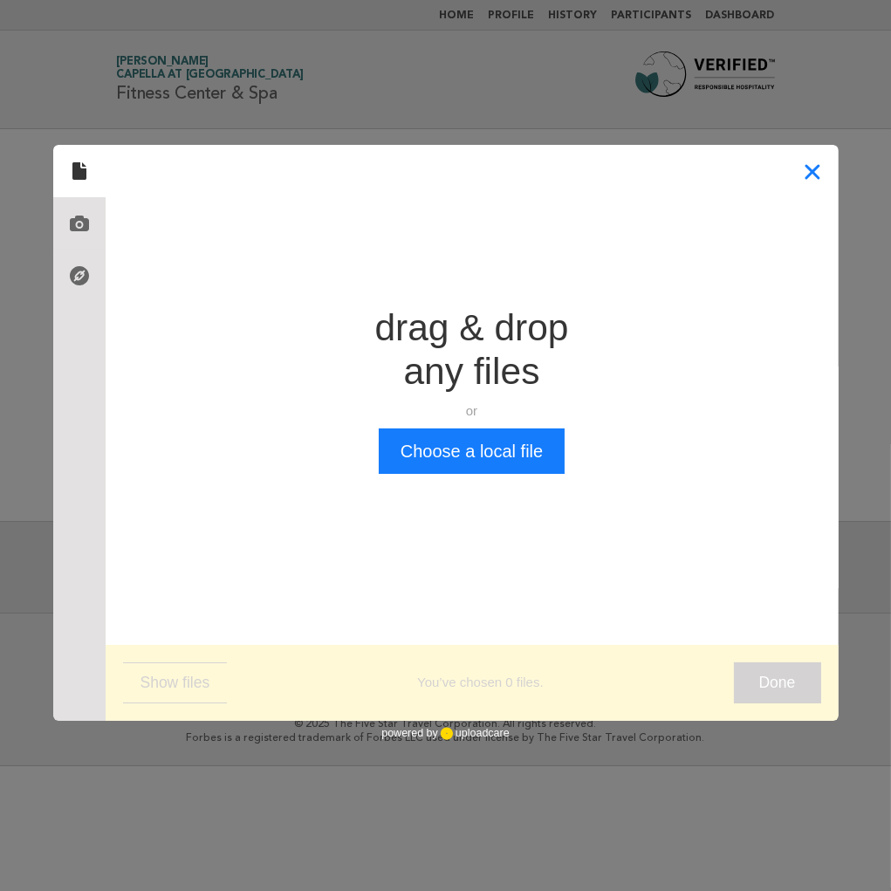
click at [805, 181] on button "Close" at bounding box center [812, 171] width 52 height 52
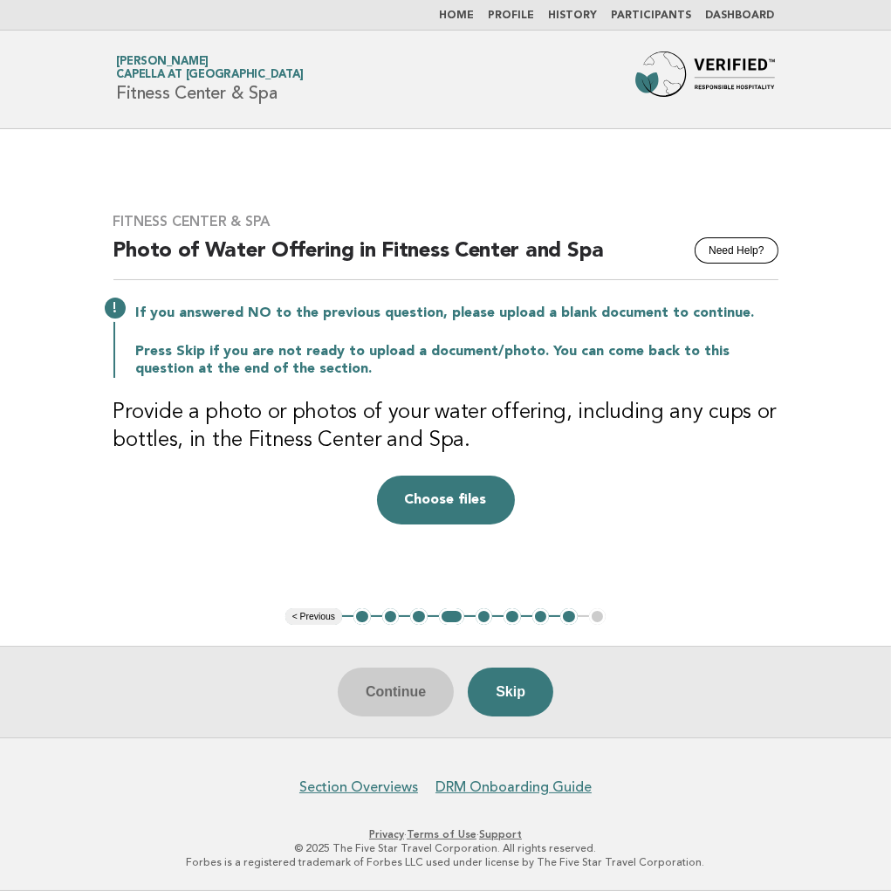
click at [569, 616] on button "8" at bounding box center [568, 616] width 17 height 17
click at [561, 616] on li "8" at bounding box center [568, 616] width 17 height 17
click at [503, 693] on button "Skip" at bounding box center [510, 691] width 85 height 49
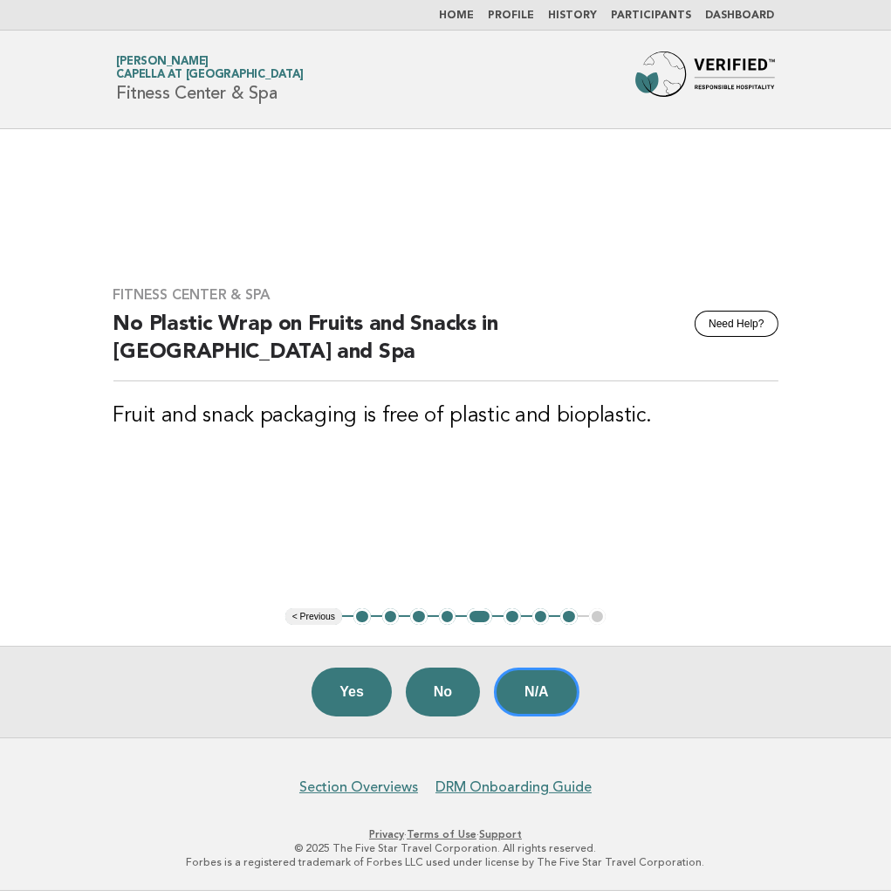
click at [539, 617] on button "7" at bounding box center [540, 616] width 17 height 17
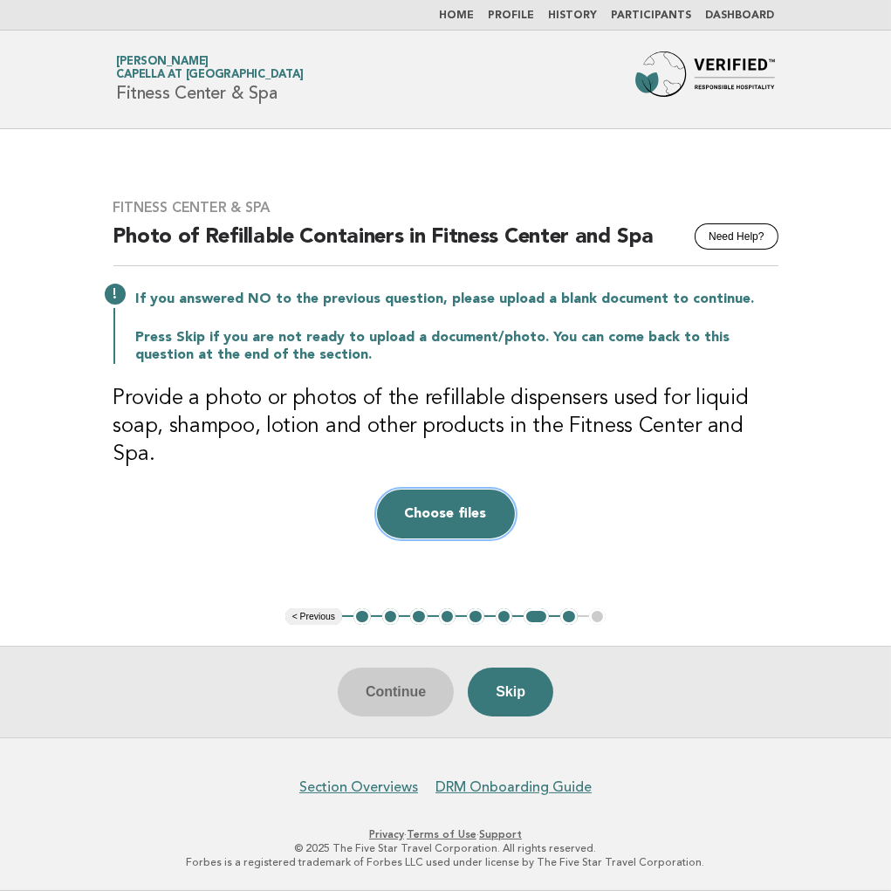
click at [471, 496] on button "Choose files" at bounding box center [446, 513] width 138 height 49
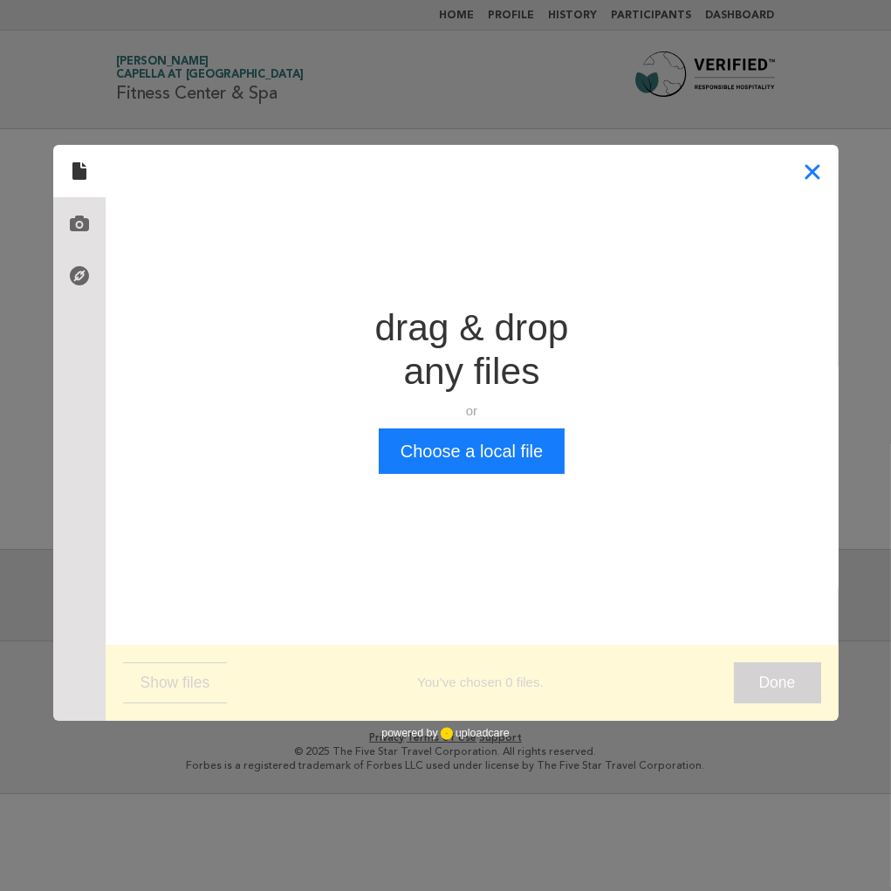
click at [811, 179] on button "Close" at bounding box center [812, 171] width 52 height 52
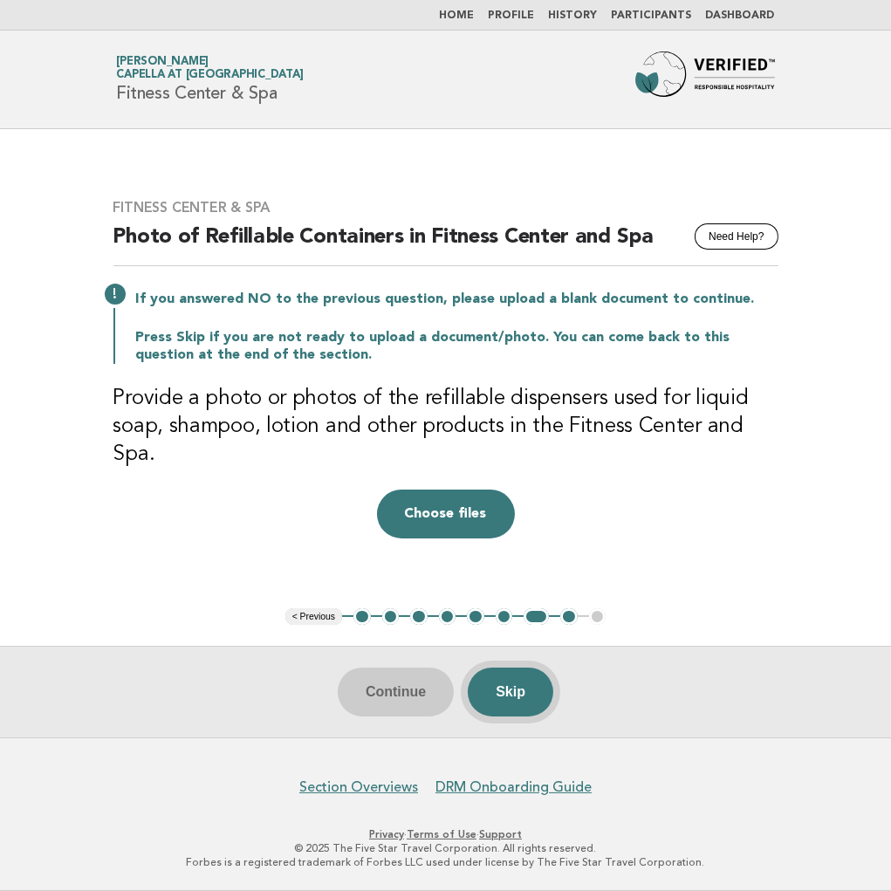
click at [525, 687] on button "Skip" at bounding box center [510, 691] width 85 height 49
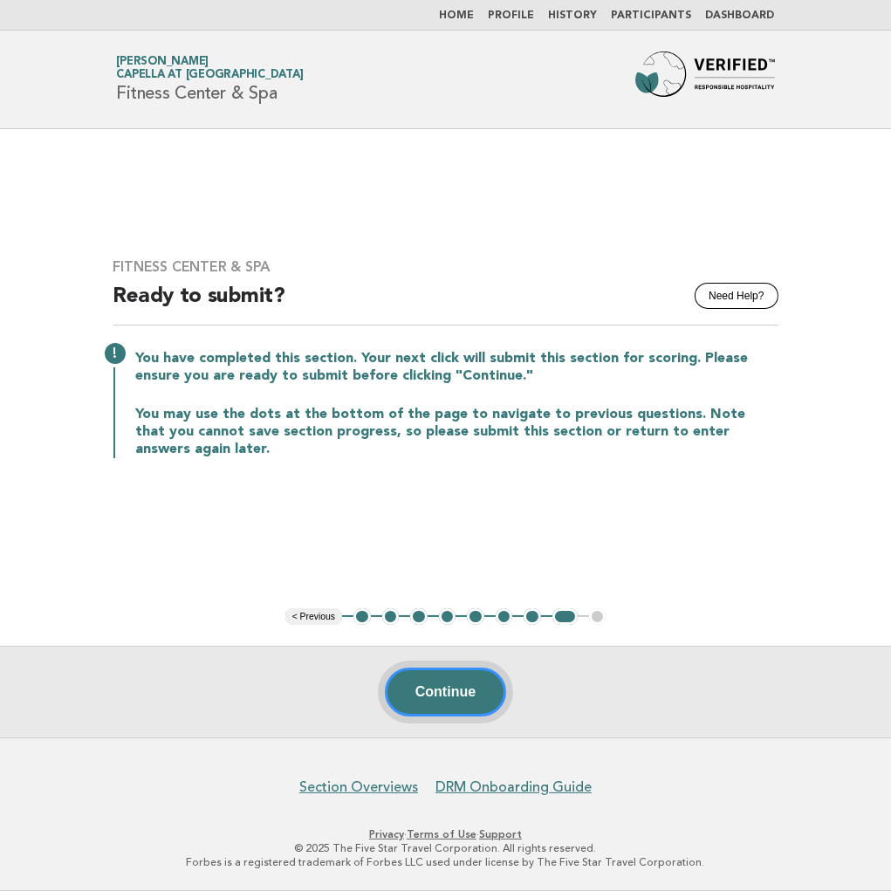
click at [468, 689] on button "Continue" at bounding box center [445, 691] width 121 height 49
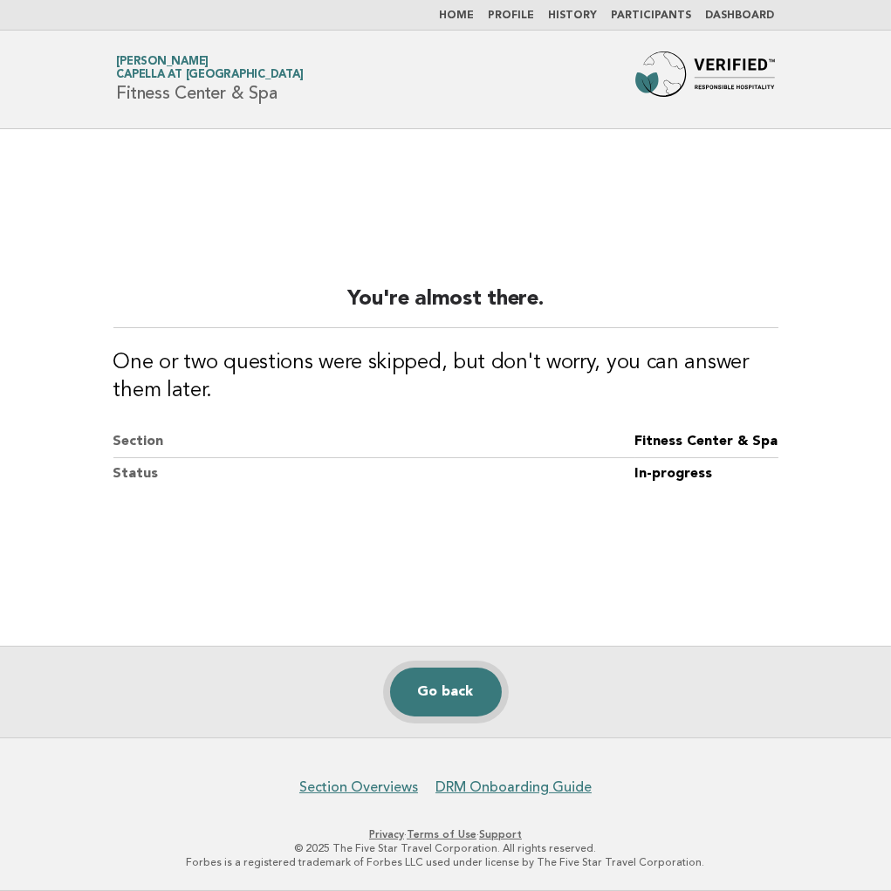
click at [462, 701] on link "Go back" at bounding box center [446, 691] width 112 height 49
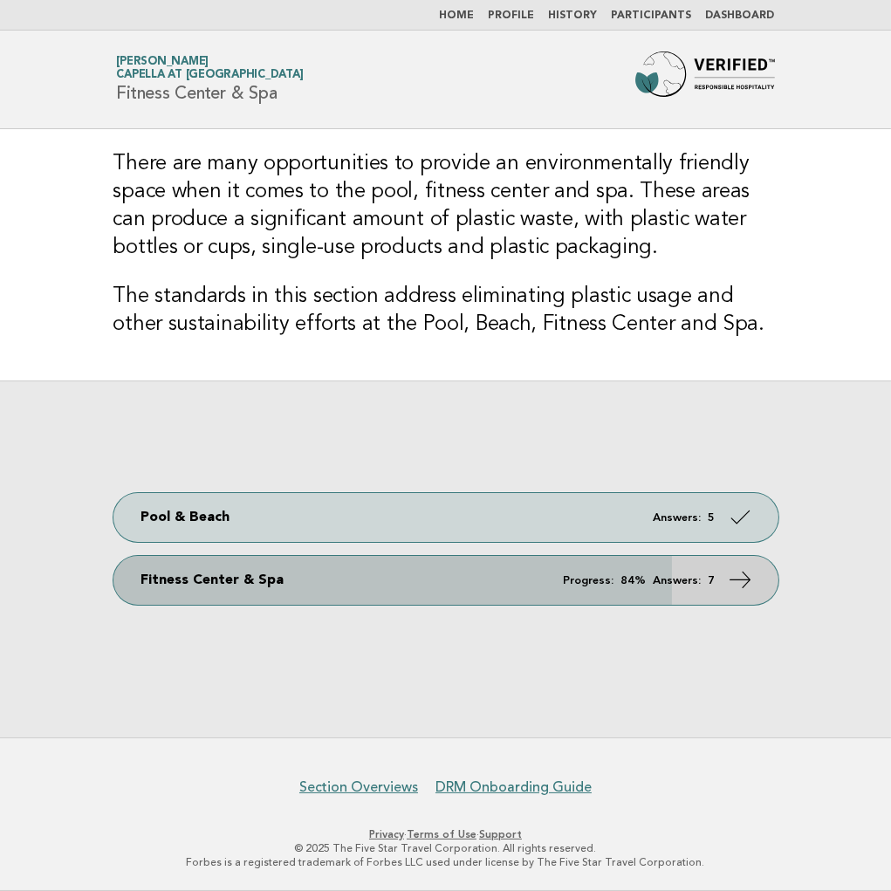
click at [509, 578] on link "Fitness Center & Spa Progress: 84% Answers: 7" at bounding box center [445, 580] width 665 height 49
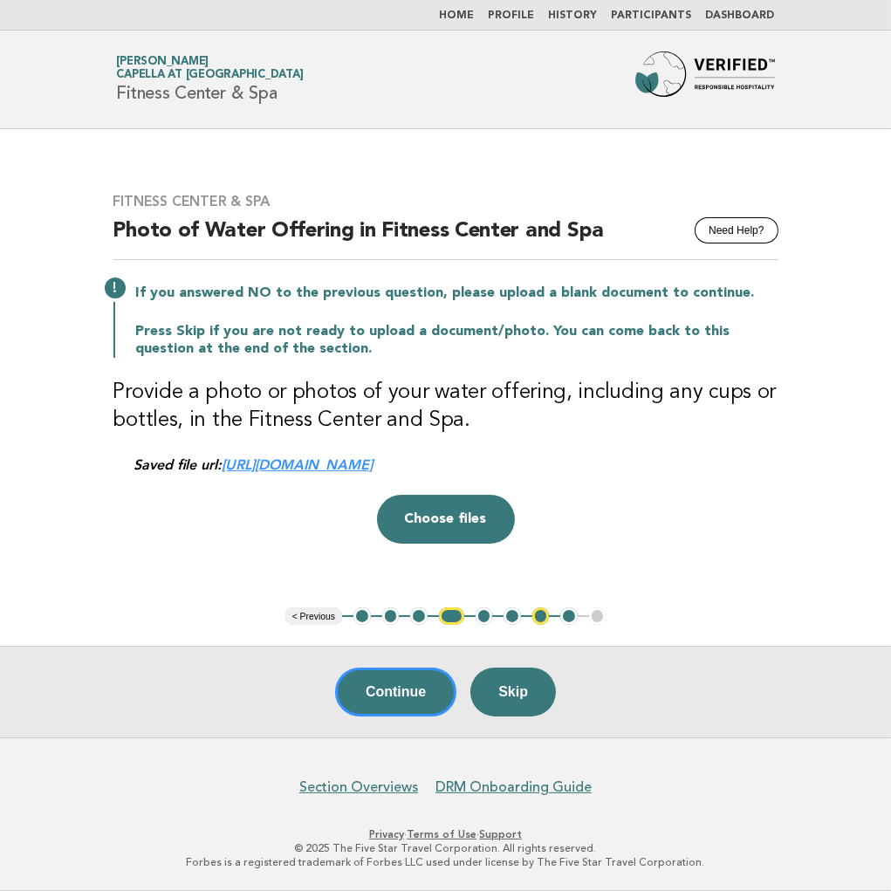
click at [446, 617] on button "4" at bounding box center [451, 615] width 25 height 17
click at [468, 516] on button "Choose files" at bounding box center [446, 519] width 138 height 49
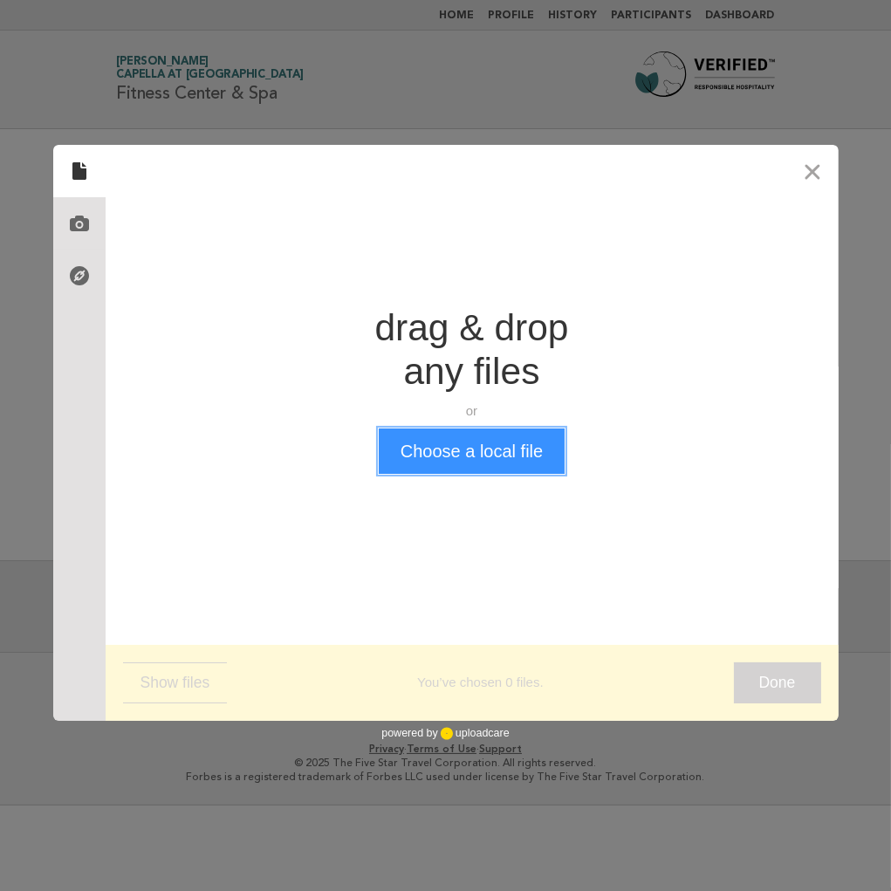
click at [456, 457] on button "Choose a local file" at bounding box center [472, 450] width 186 height 45
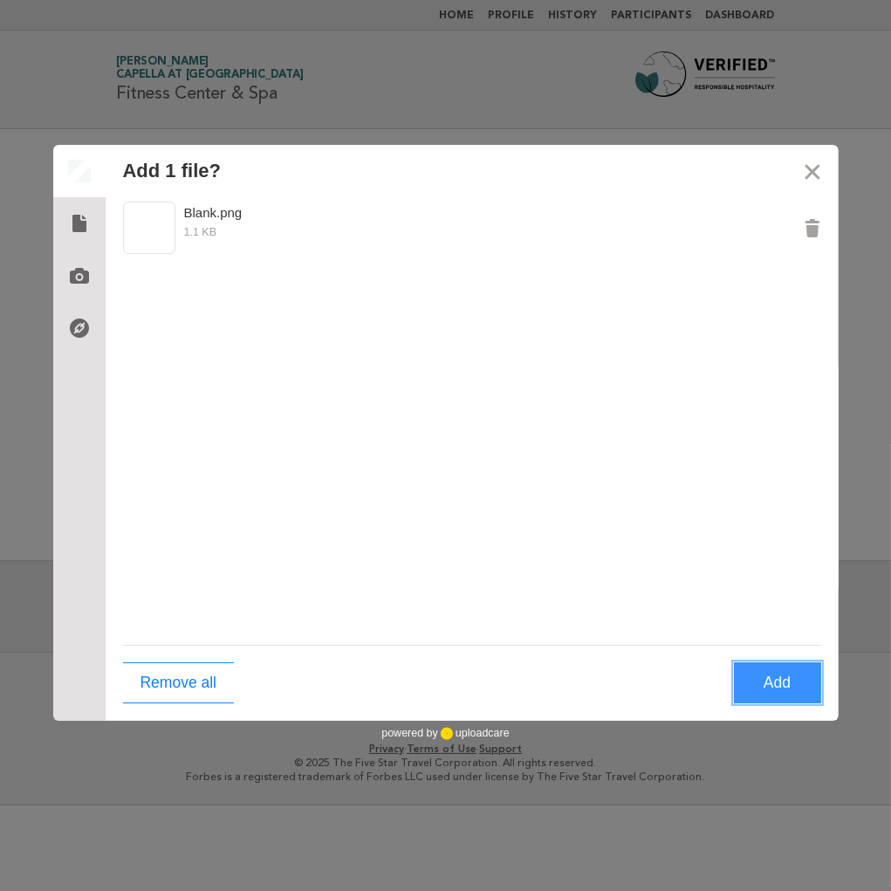
click at [783, 680] on button "Add" at bounding box center [777, 682] width 87 height 41
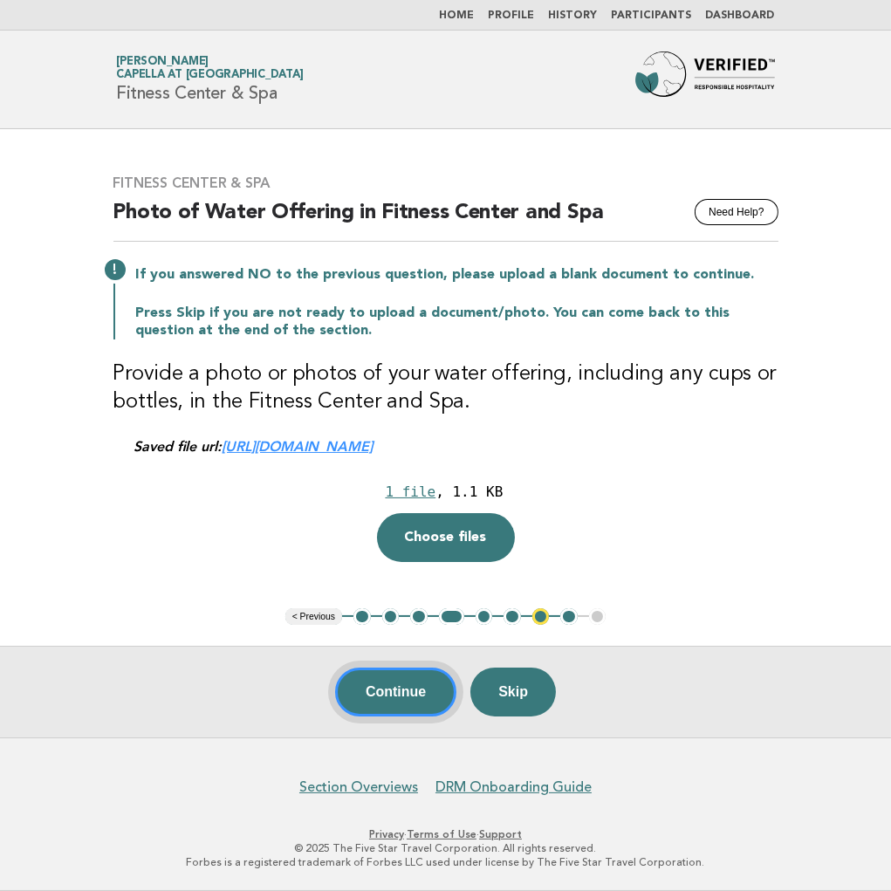
click at [379, 693] on button "Continue" at bounding box center [395, 691] width 121 height 49
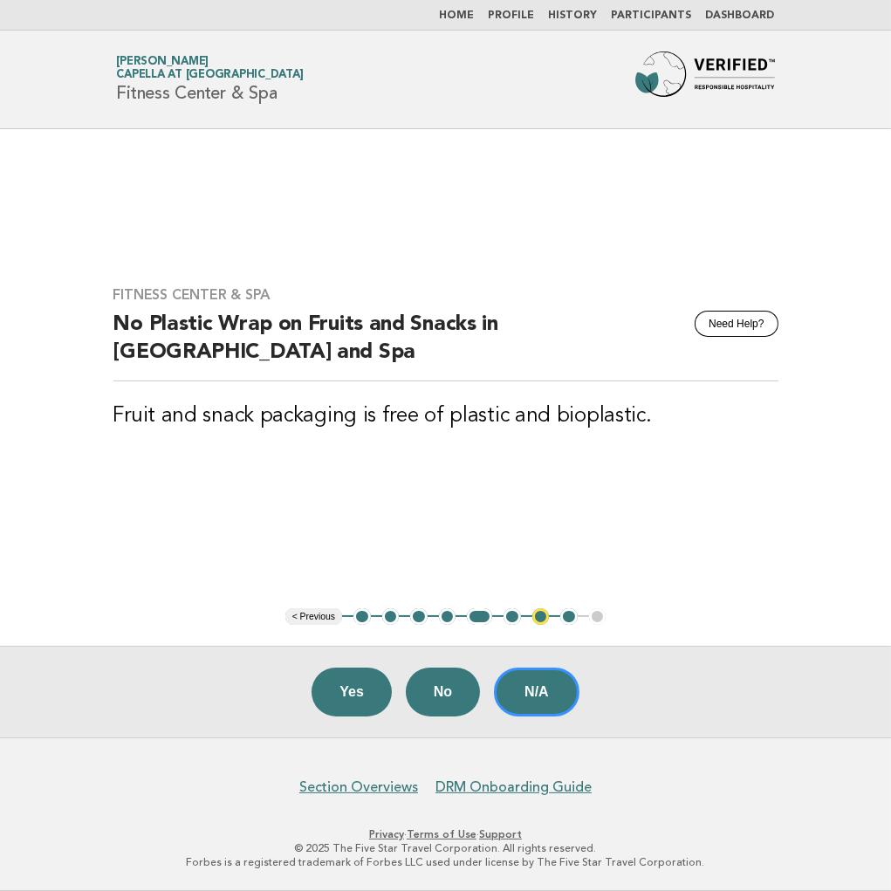
click at [537, 619] on button "7" at bounding box center [540, 616] width 17 height 17
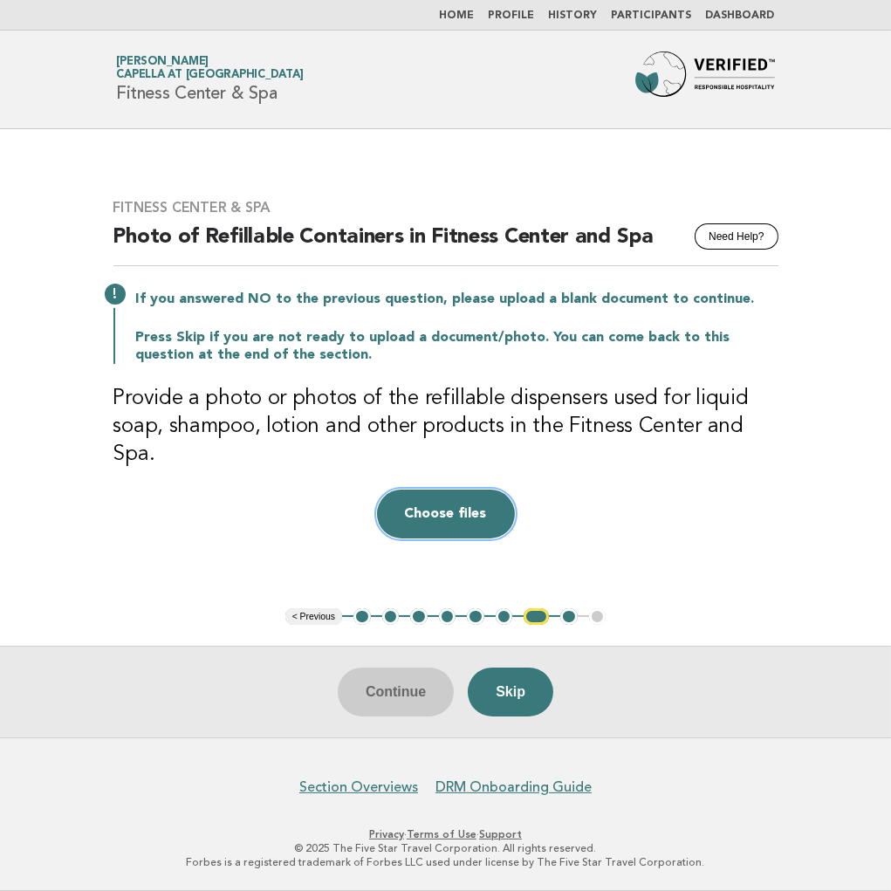
click at [468, 504] on button "Choose files" at bounding box center [446, 513] width 138 height 49
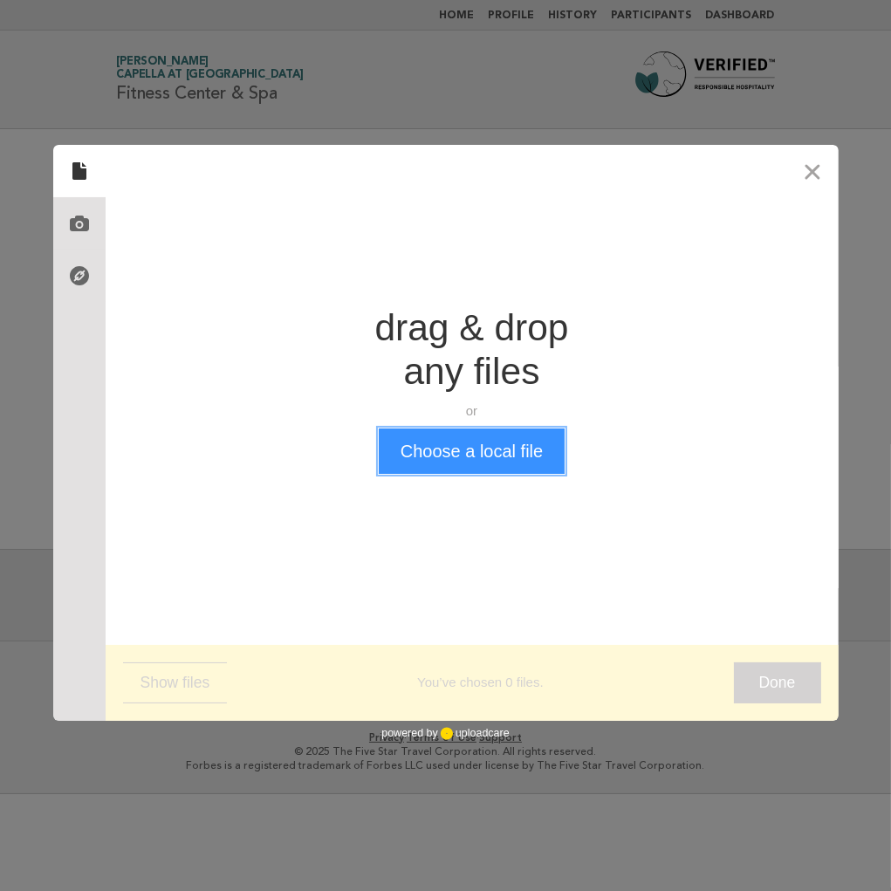
click at [482, 468] on button "Choose a local file" at bounding box center [472, 450] width 186 height 45
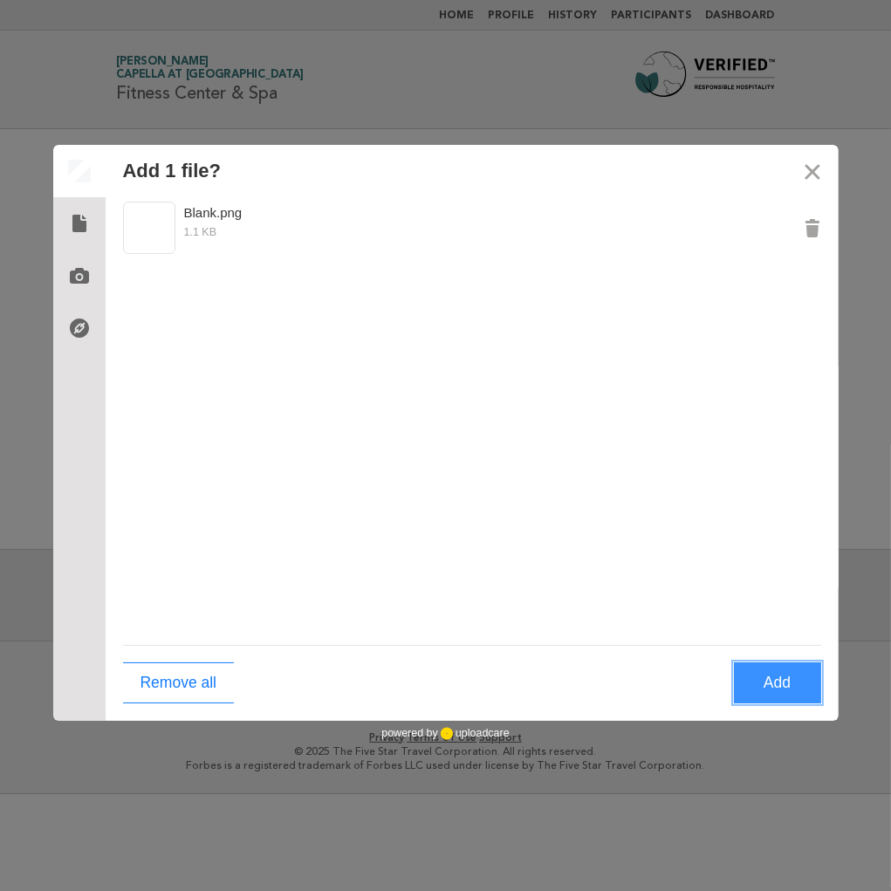
click at [790, 683] on button "Add" at bounding box center [777, 682] width 87 height 41
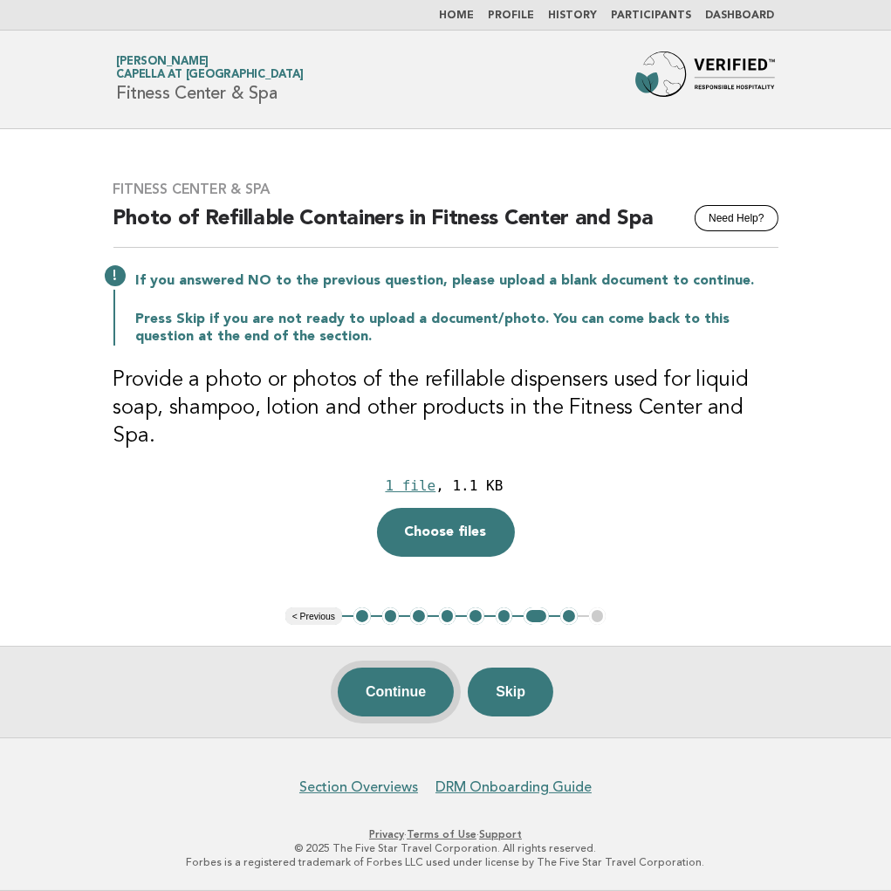
click at [378, 693] on button "Continue" at bounding box center [396, 691] width 116 height 49
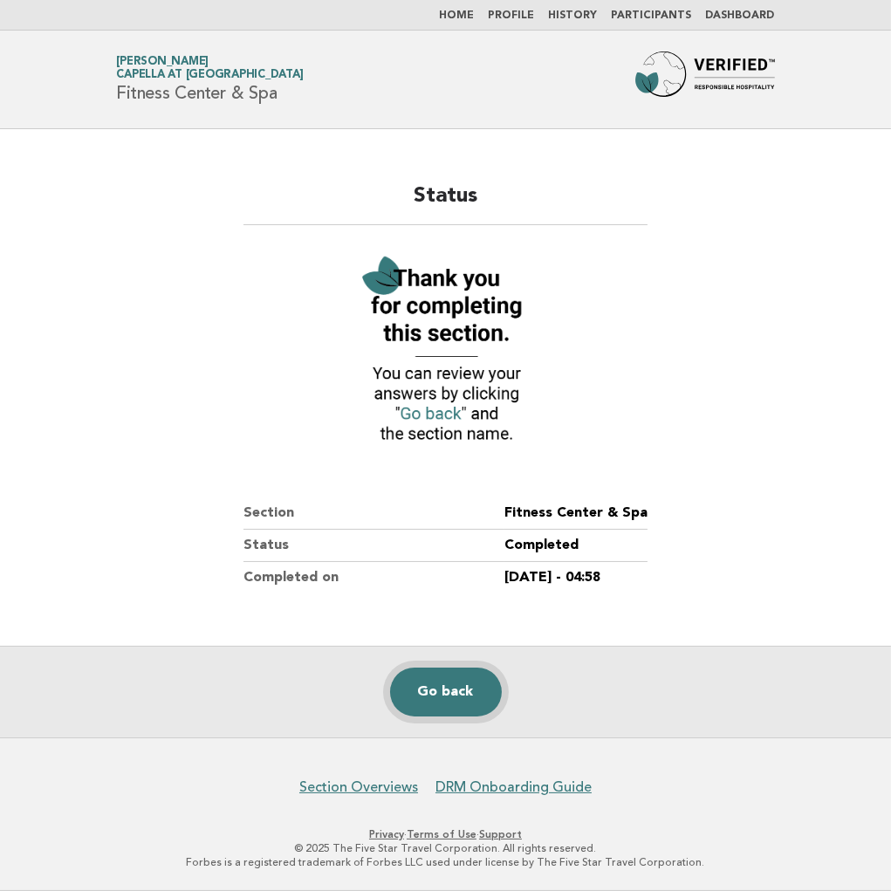
click at [467, 694] on link "Go back" at bounding box center [446, 691] width 112 height 49
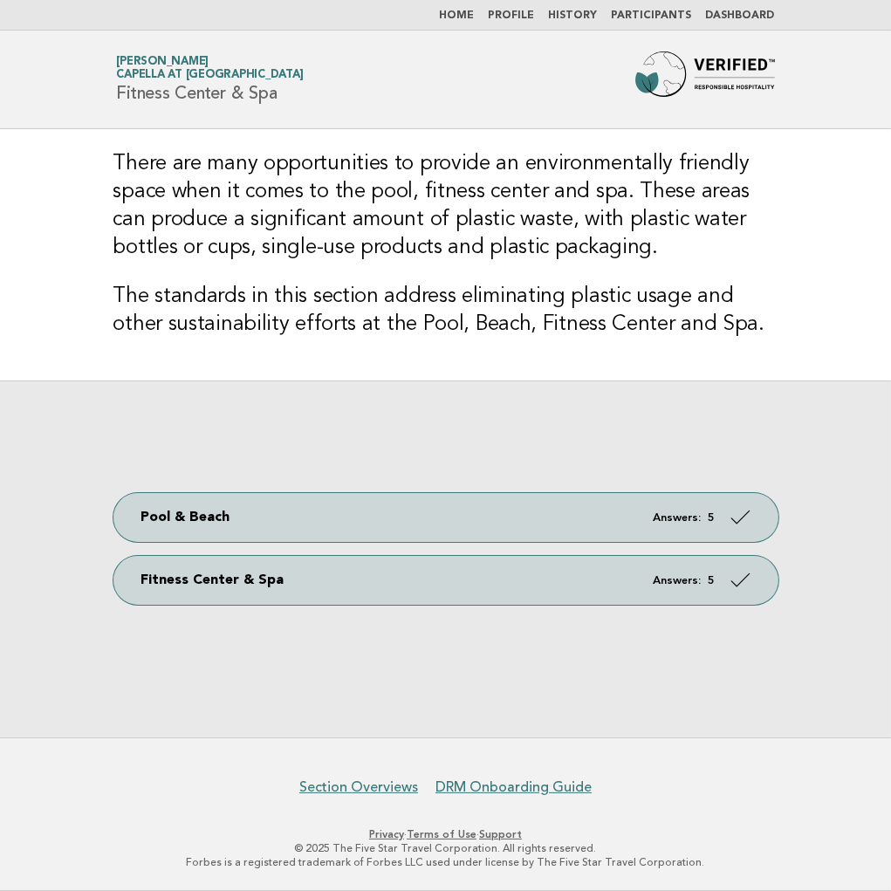
click at [466, 13] on link "Home" at bounding box center [457, 15] width 35 height 10
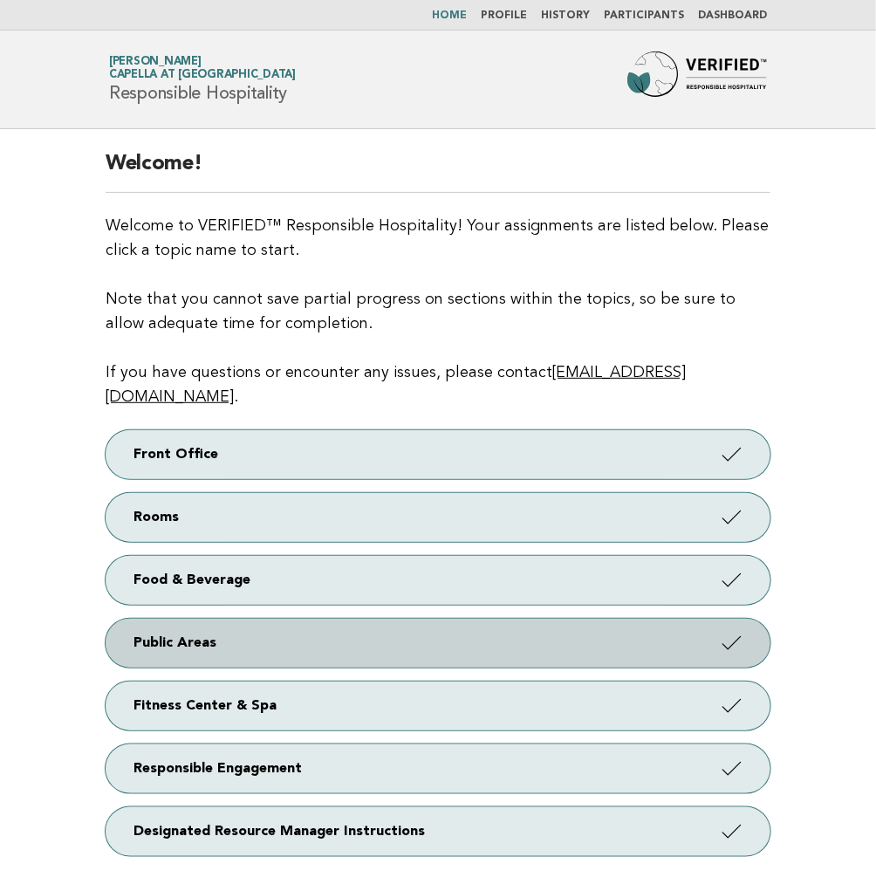
scroll to position [155, 0]
